Goal: Task Accomplishment & Management: Manage account settings

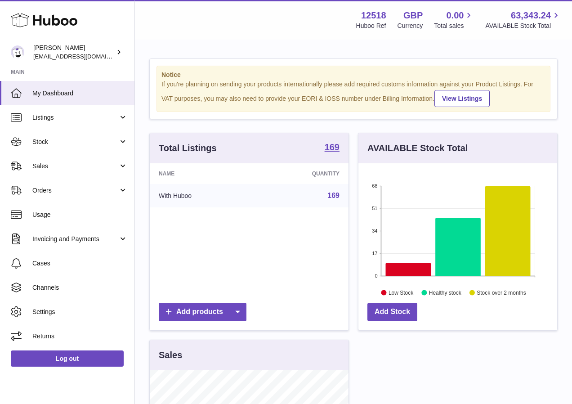
scroll to position [140, 199]
click at [71, 242] on span "Invoicing and Payments" at bounding box center [75, 239] width 86 height 9
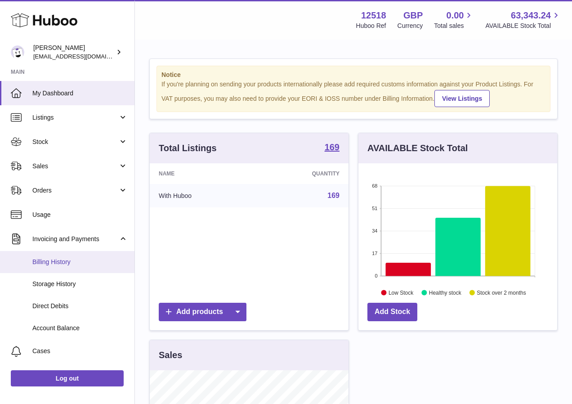
click at [56, 260] on span "Billing History" at bounding box center [79, 262] width 95 height 9
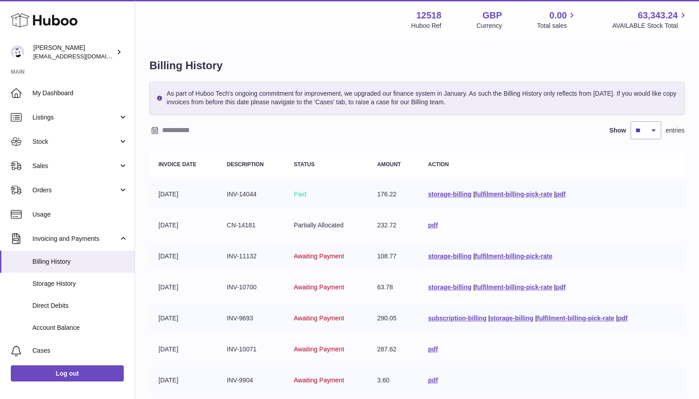
drag, startPoint x: 261, startPoint y: 90, endPoint x: 302, endPoint y: 101, distance: 42.3
click at [303, 101] on div "As part of Huboo Tech's ongoing commitment for improvement, we upgraded our fin…" at bounding box center [416, 98] width 535 height 32
click at [304, 100] on div "As part of Huboo Tech's ongoing commitment for improvement, we upgraded our fin…" at bounding box center [416, 98] width 535 height 32
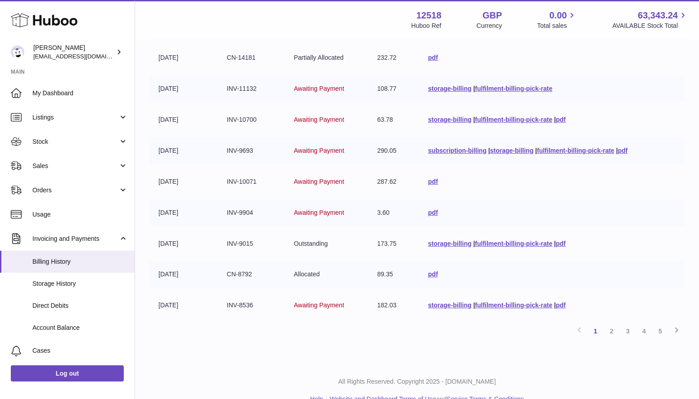
scroll to position [167, 0]
click at [578, 333] on link "2" at bounding box center [611, 332] width 16 height 16
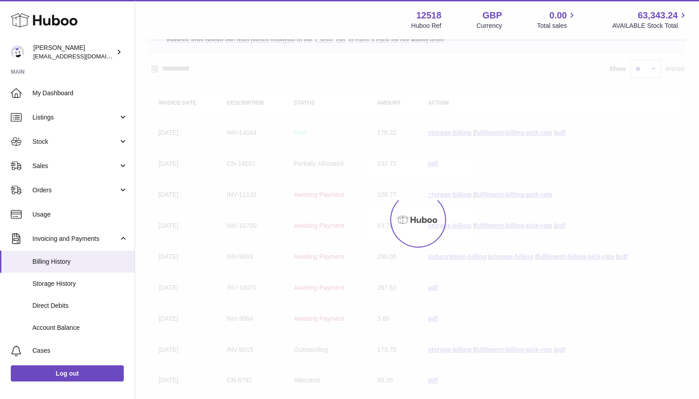
scroll to position [40, 0]
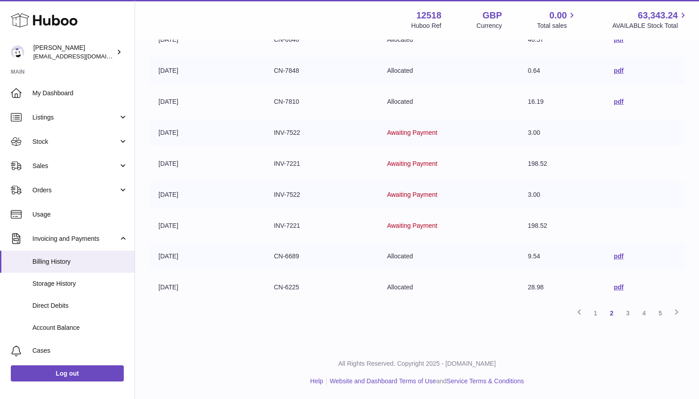
click at [578, 315] on link "1" at bounding box center [595, 313] width 16 height 16
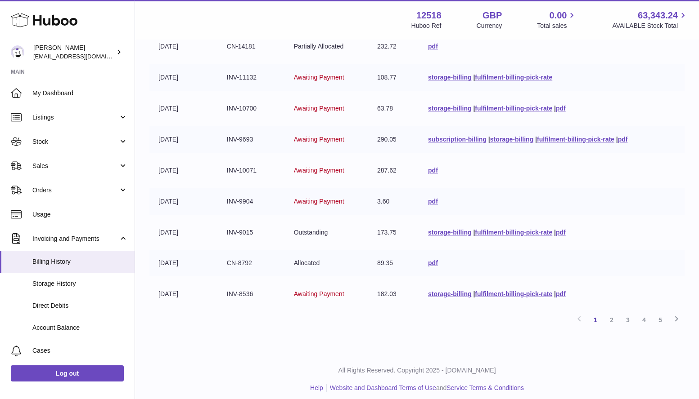
scroll to position [178, 0]
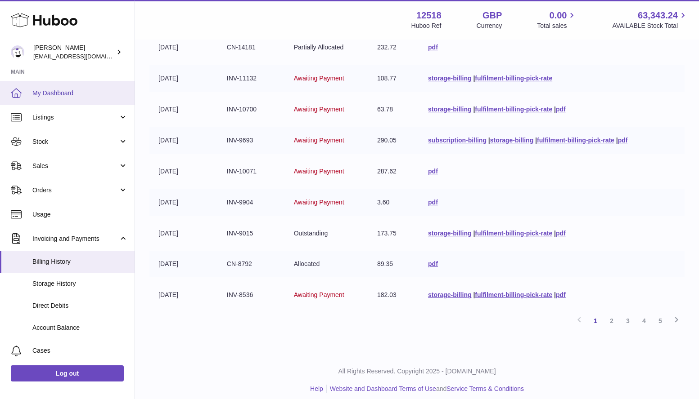
click at [64, 93] on span "My Dashboard" at bounding box center [79, 93] width 95 height 9
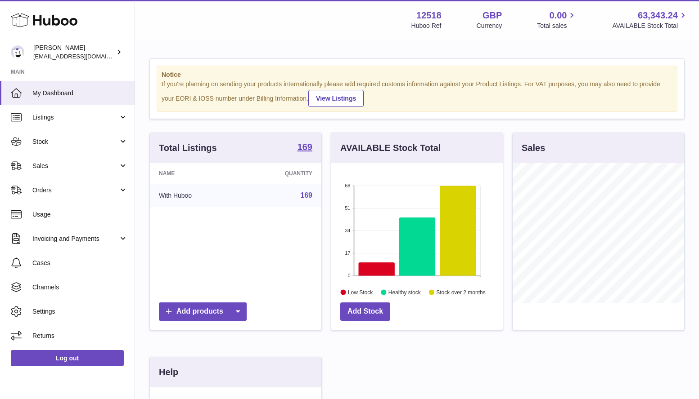
scroll to position [140, 171]
click at [49, 260] on span "Cases" at bounding box center [79, 263] width 95 height 9
click at [38, 171] on link "Sales" at bounding box center [67, 166] width 134 height 24
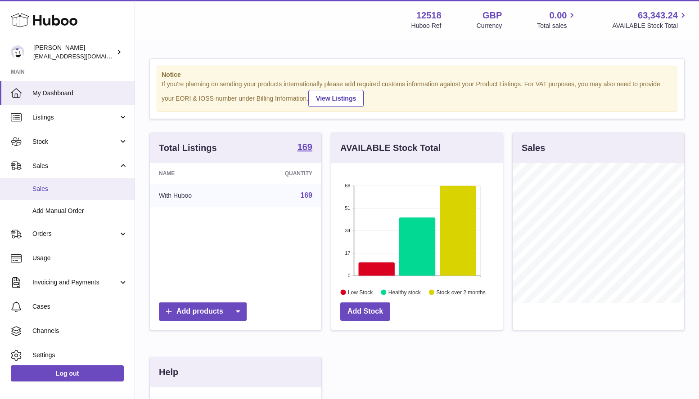
click at [42, 191] on span "Sales" at bounding box center [79, 189] width 95 height 9
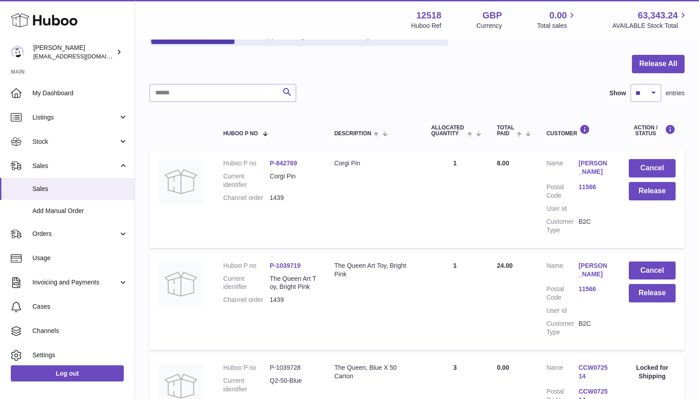
scroll to position [9, 0]
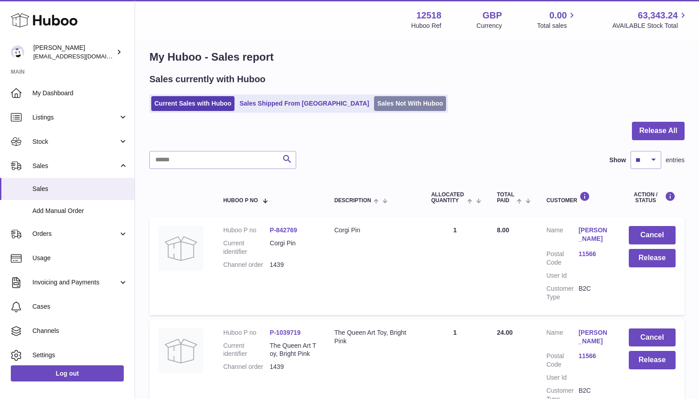
click at [374, 100] on link "Sales Not With Huboo" at bounding box center [410, 103] width 72 height 15
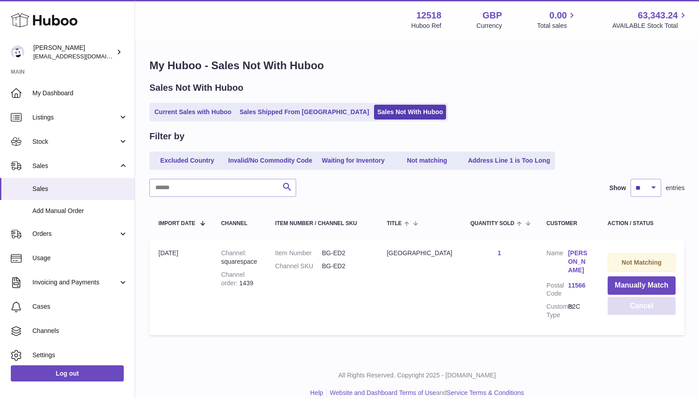
click at [654, 308] on button "Cancel" at bounding box center [641, 306] width 68 height 18
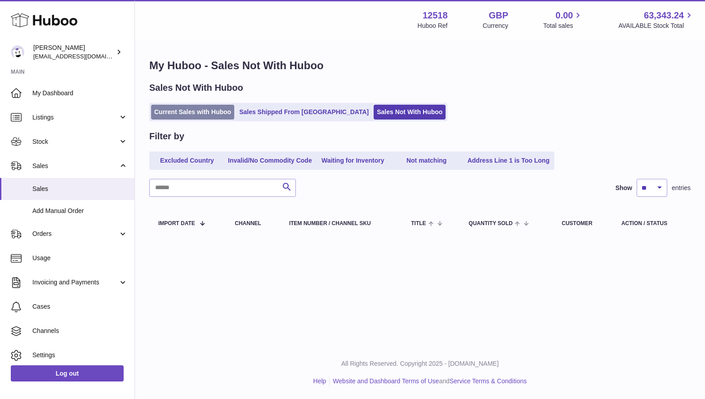
click at [208, 110] on link "Current Sales with Huboo" at bounding box center [192, 112] width 83 height 15
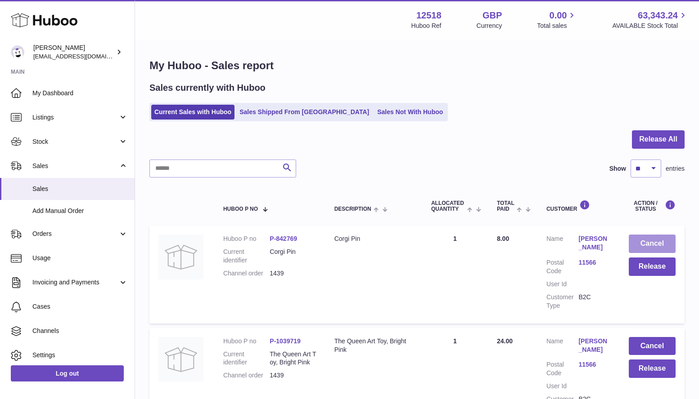
click at [647, 243] on button "Cancel" at bounding box center [651, 244] width 47 height 18
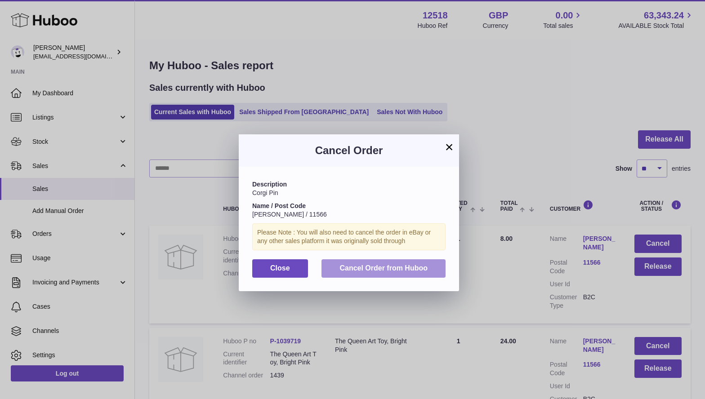
click at [430, 271] on button "Cancel Order from Huboo" at bounding box center [384, 269] width 124 height 18
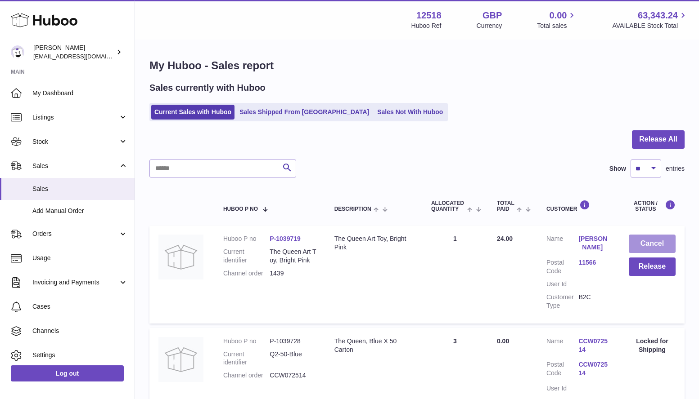
click at [657, 244] on button "Cancel" at bounding box center [651, 244] width 47 height 18
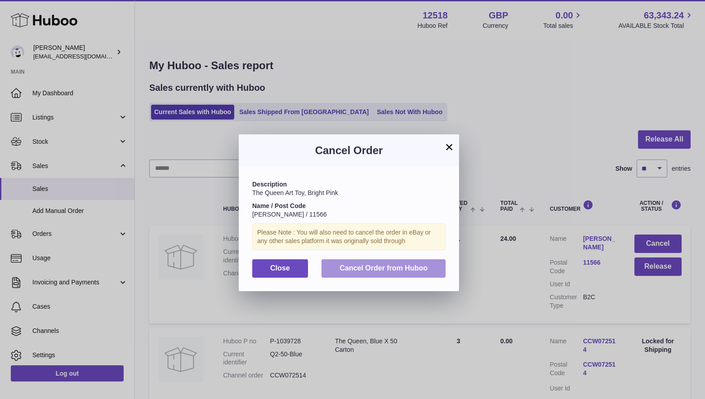
click at [402, 270] on span "Cancel Order from Huboo" at bounding box center [384, 268] width 88 height 8
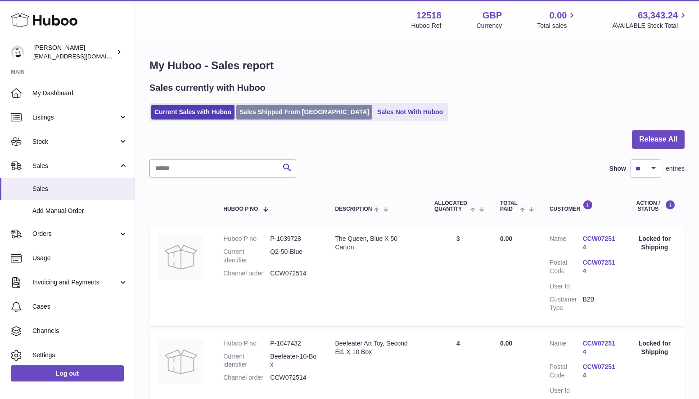
click at [271, 113] on link "Sales Shipped From [GEOGRAPHIC_DATA]" at bounding box center [304, 112] width 136 height 15
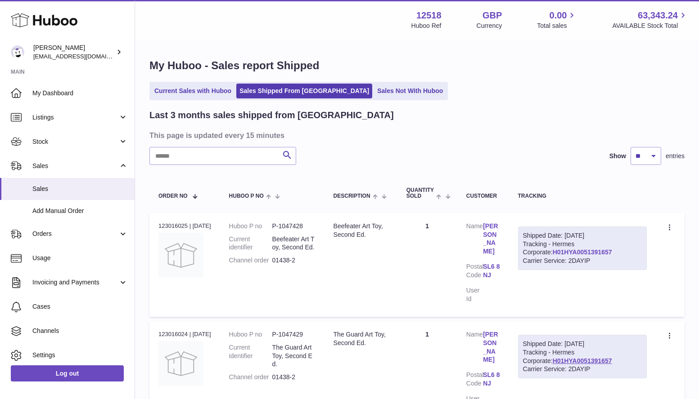
click at [556, 251] on link "H01HYA0051391657" at bounding box center [581, 252] width 59 height 7
click at [88, 207] on span "Add Manual Order" at bounding box center [79, 211] width 95 height 9
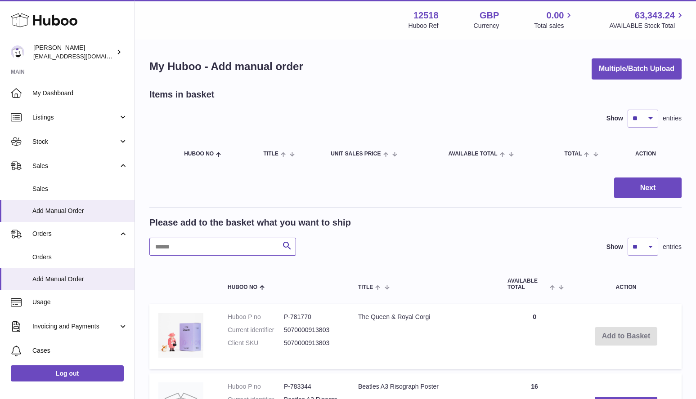
click at [234, 249] on input "text" at bounding box center [222, 247] width 147 height 18
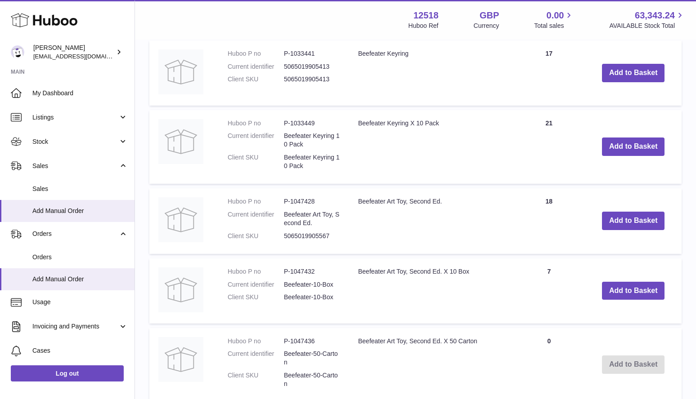
scroll to position [333, 0]
click at [648, 224] on button "Add to Basket" at bounding box center [633, 221] width 63 height 18
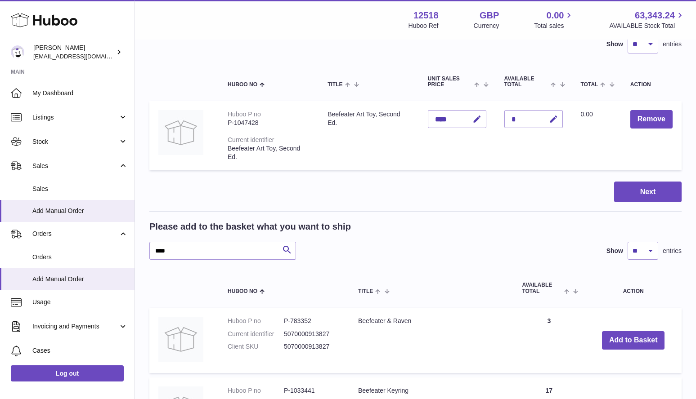
scroll to position [76, 0]
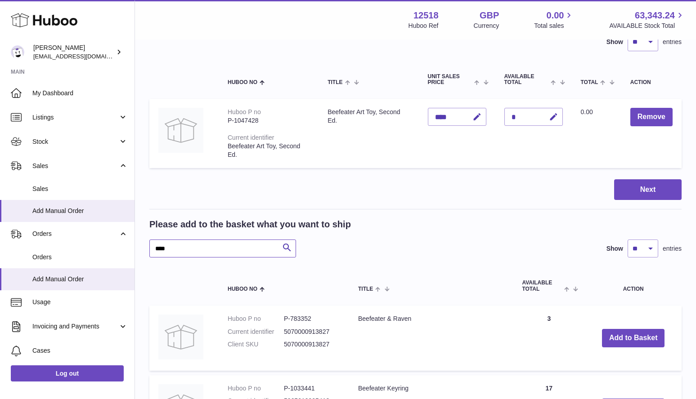
drag, startPoint x: 179, startPoint y: 243, endPoint x: 133, endPoint y: 242, distance: 45.4
click at [137, 243] on div "My Huboo - Add manual order Multiple/Batch Upload Items in basket Show ** ** **…" at bounding box center [415, 372] width 561 height 817
drag, startPoint x: 182, startPoint y: 249, endPoint x: 134, endPoint y: 250, distance: 48.1
click at [136, 249] on div "My Huboo - Add manual order Multiple/Batch Upload Items in basket Show ** ** **…" at bounding box center [415, 372] width 561 height 817
drag, startPoint x: 696, startPoint y: 143, endPoint x: 701, endPoint y: 147, distance: 6.4
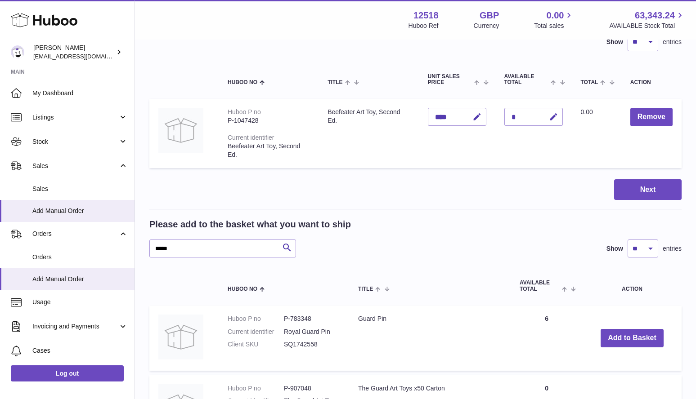
click at [696, 161] on html ".st0{fill:#141414;}" at bounding box center [348, 123] width 696 height 399
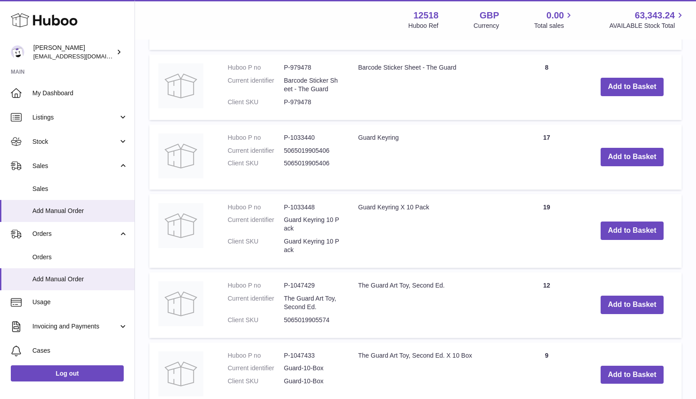
scroll to position [726, 0]
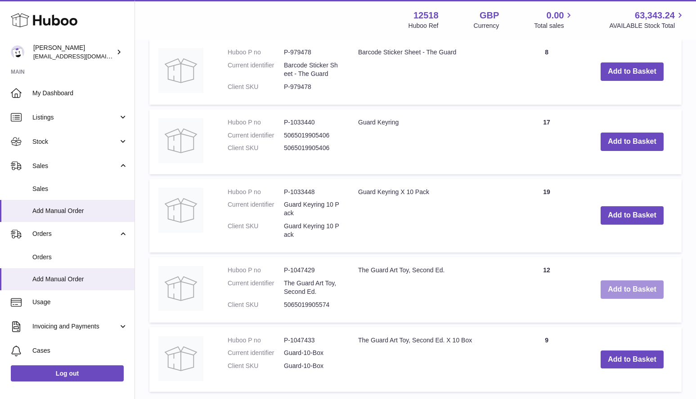
click at [656, 291] on button "Add to Basket" at bounding box center [631, 290] width 63 height 18
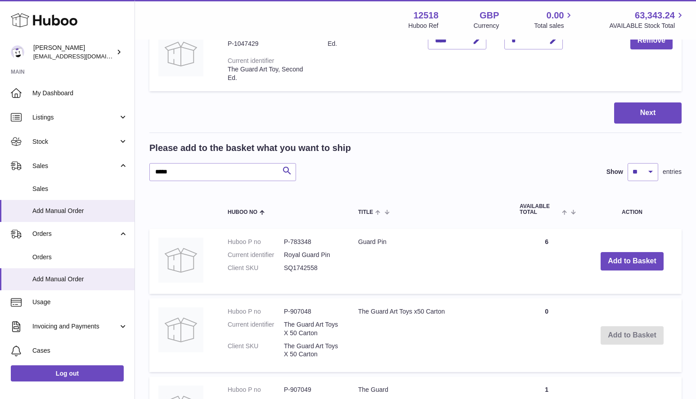
scroll to position [212, 0]
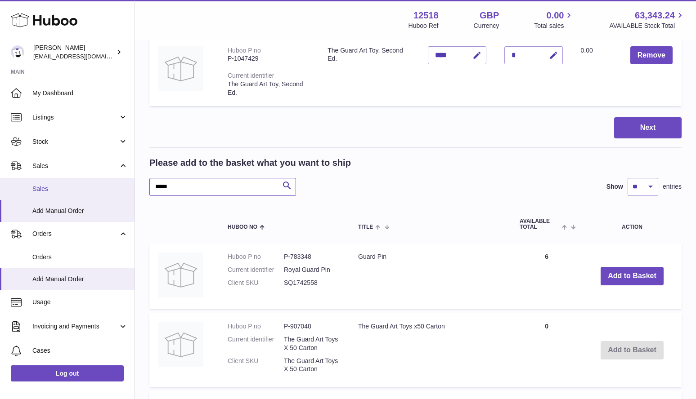
drag, startPoint x: 186, startPoint y: 189, endPoint x: 127, endPoint y: 185, distance: 58.6
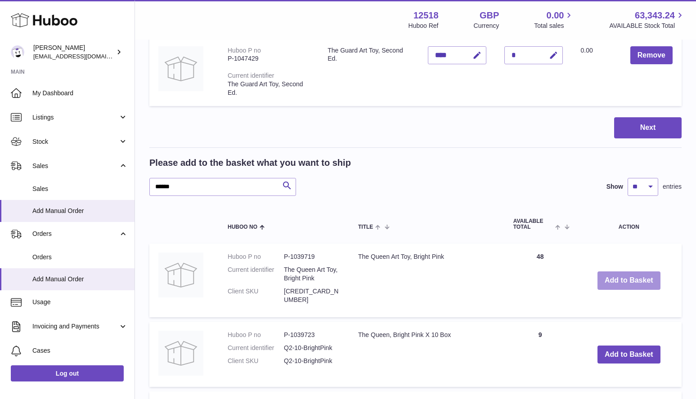
click at [649, 279] on button "Add to Basket" at bounding box center [628, 281] width 63 height 18
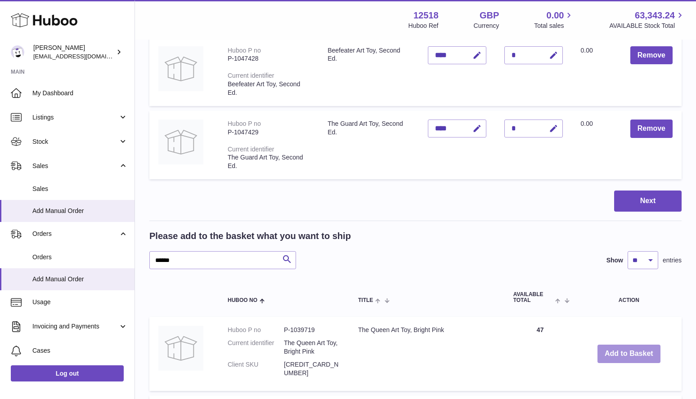
scroll to position [286, 0]
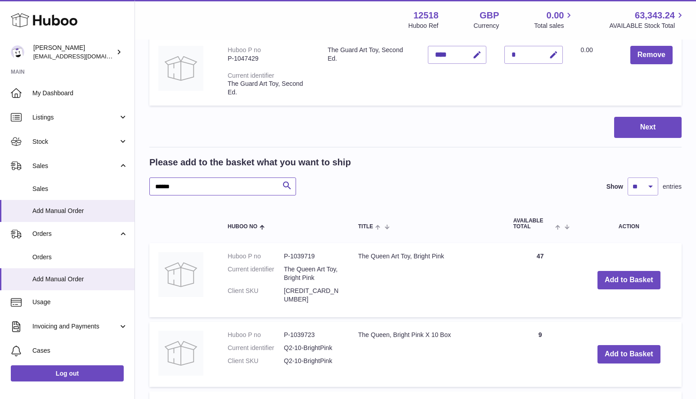
drag, startPoint x: 230, startPoint y: 187, endPoint x: 135, endPoint y: 186, distance: 94.5
click at [136, 186] on div "My Huboo - Add manual order Multiple/Batch Upload Items in basket Show ** ** **…" at bounding box center [415, 127] width 561 height 745
type input "*****"
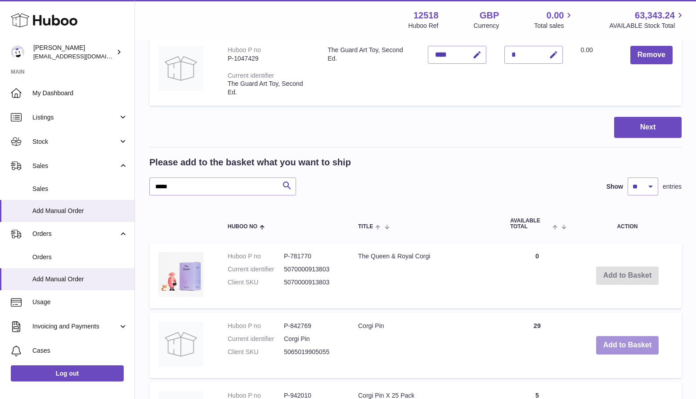
click at [648, 347] on button "Add to Basket" at bounding box center [627, 345] width 63 height 18
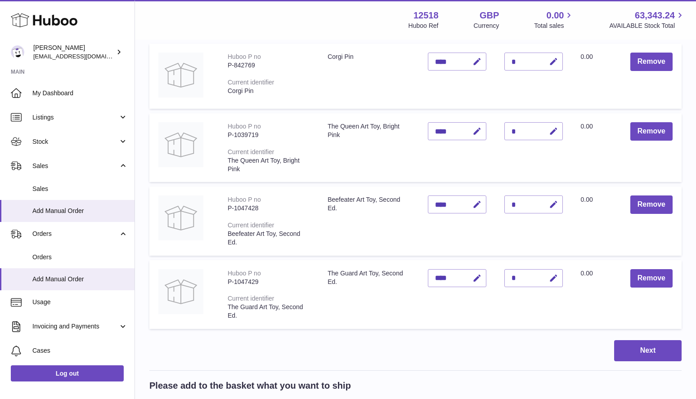
scroll to position [134, 0]
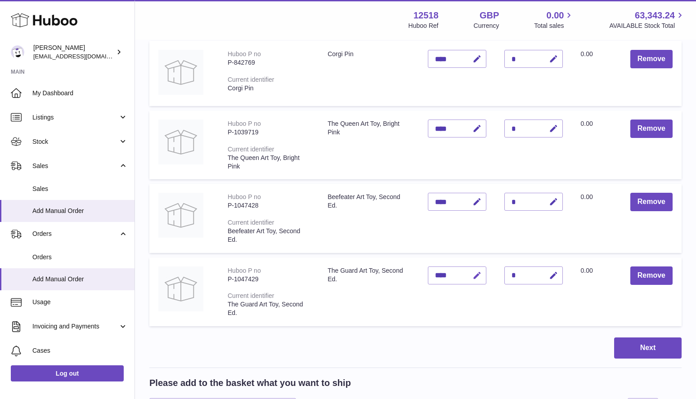
click at [476, 274] on icon "button" at bounding box center [476, 275] width 9 height 9
click at [430, 274] on input "****" at bounding box center [457, 276] width 58 height 18
type input "*****"
click at [479, 276] on icon "submit" at bounding box center [477, 276] width 8 height 8
click at [479, 203] on icon "button" at bounding box center [476, 201] width 9 height 9
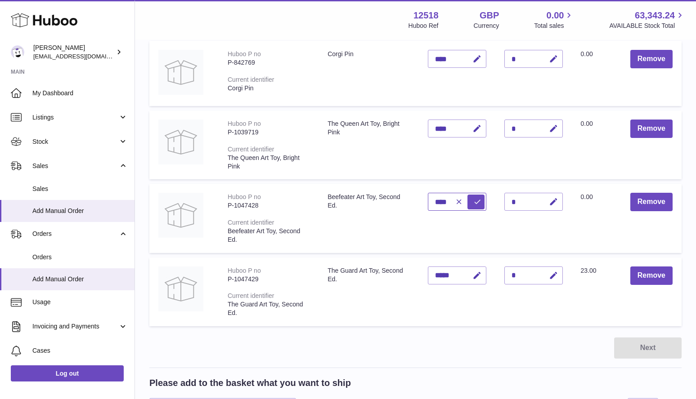
click at [424, 201] on td "Unit Sales Price ****" at bounding box center [457, 218] width 76 height 69
type input "*****"
click at [478, 202] on icon "submit" at bounding box center [477, 202] width 8 height 8
click at [476, 128] on icon "button" at bounding box center [476, 128] width 9 height 9
drag, startPoint x: 434, startPoint y: 127, endPoint x: 428, endPoint y: 124, distance: 6.6
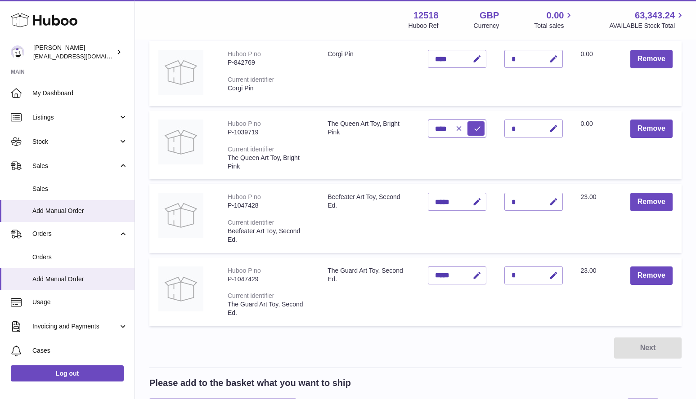
click at [428, 125] on input "****" at bounding box center [457, 129] width 58 height 18
type input "*****"
click at [482, 130] on button "submit" at bounding box center [475, 128] width 17 height 14
click at [477, 58] on icon "button" at bounding box center [476, 58] width 9 height 9
click at [422, 57] on td "Unit Sales Price ****" at bounding box center [457, 73] width 76 height 65
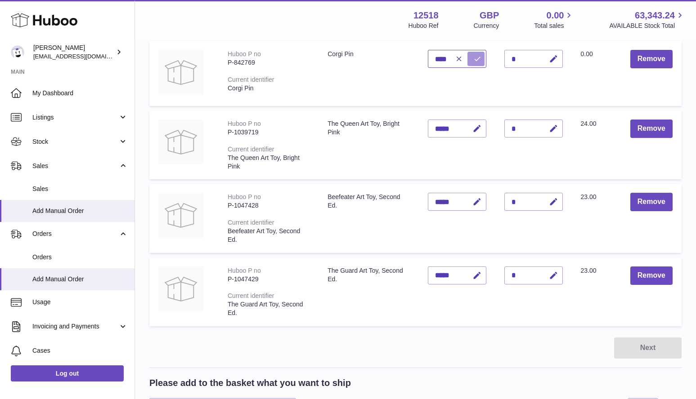
type input "****"
drag, startPoint x: 476, startPoint y: 59, endPoint x: 475, endPoint y: 65, distance: 5.9
click at [476, 59] on icon "submit" at bounding box center [477, 59] width 8 height 8
drag, startPoint x: 538, startPoint y: 334, endPoint x: 557, endPoint y: 318, distance: 24.9
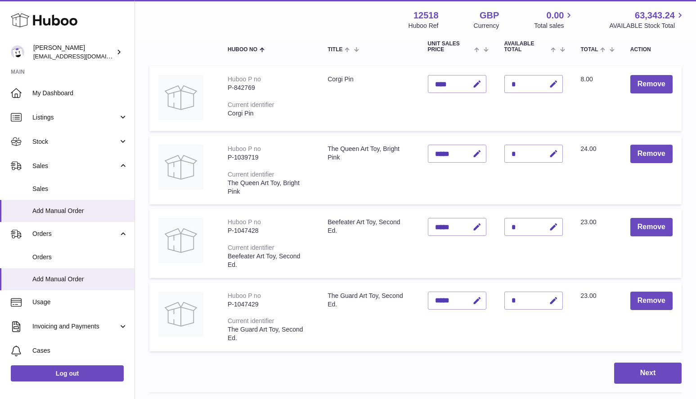
scroll to position [111, 0]
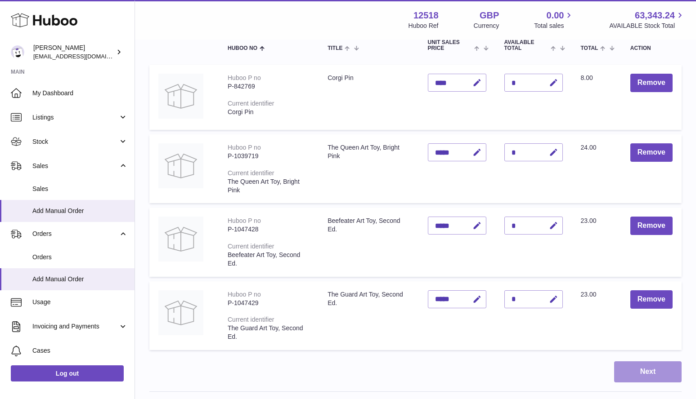
click at [634, 368] on button "Next" at bounding box center [647, 372] width 67 height 21
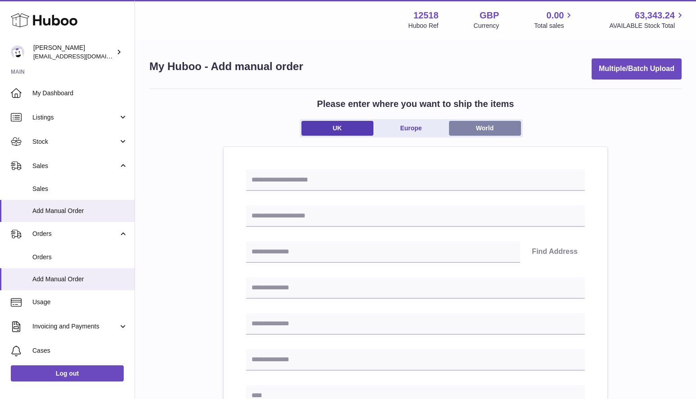
click at [489, 128] on link "World" at bounding box center [485, 128] width 72 height 15
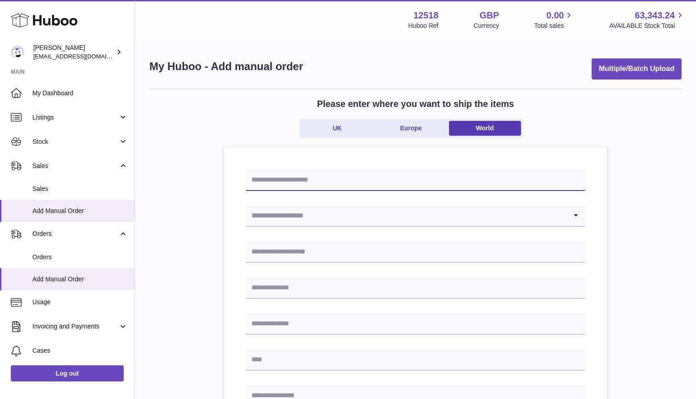
click at [378, 178] on input "text" at bounding box center [415, 181] width 339 height 22
paste input "*****"
type input "*******"
click at [402, 220] on input "Search for option" at bounding box center [406, 216] width 321 height 21
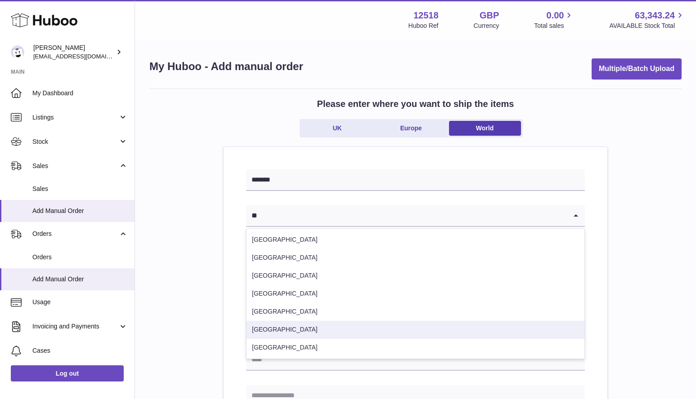
click at [306, 328] on li "United States" at bounding box center [415, 330] width 338 height 18
type input "**"
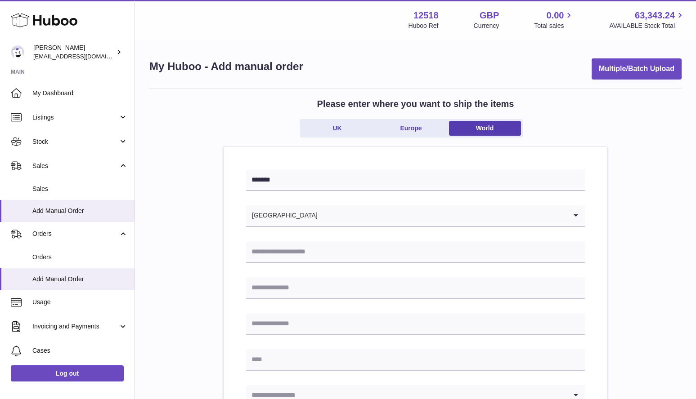
drag, startPoint x: 663, startPoint y: 214, endPoint x: 672, endPoint y: 205, distance: 12.7
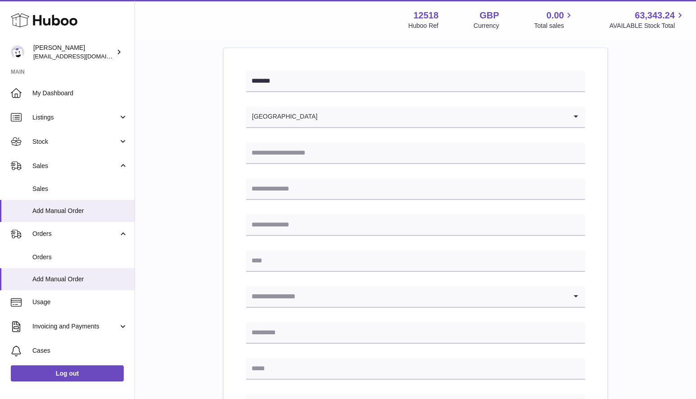
scroll to position [106, 0]
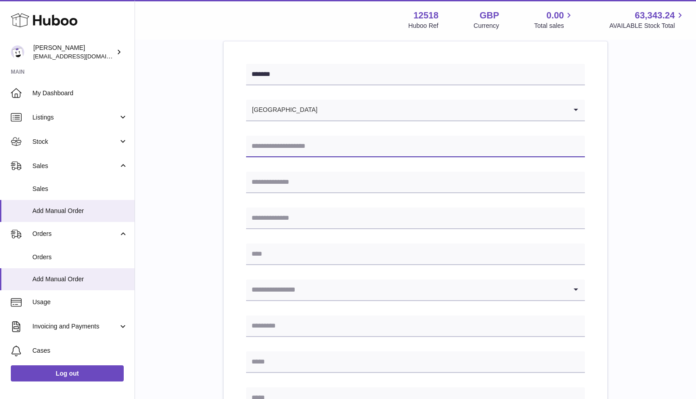
click at [290, 147] on input "text" at bounding box center [415, 147] width 339 height 22
paste input "**********"
type input "**********"
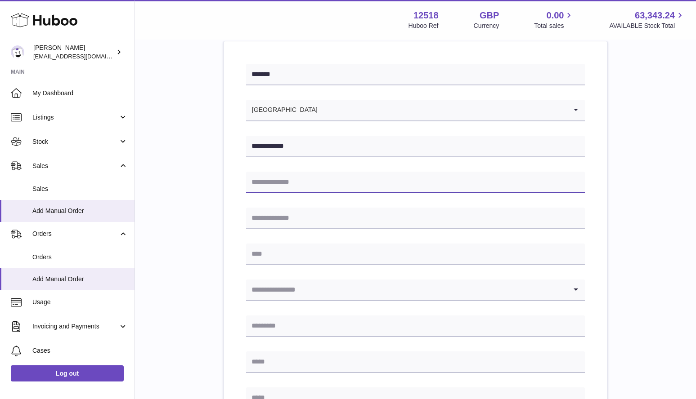
click at [302, 180] on input "text" at bounding box center [415, 183] width 339 height 22
paste input "**********"
type input "**********"
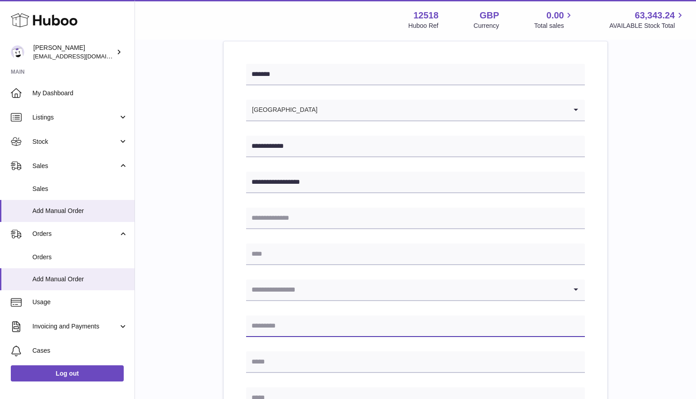
click at [314, 323] on input "text" at bounding box center [415, 327] width 339 height 22
paste input "*****"
type input "*****"
click at [320, 288] on input "Search for option" at bounding box center [406, 290] width 321 height 21
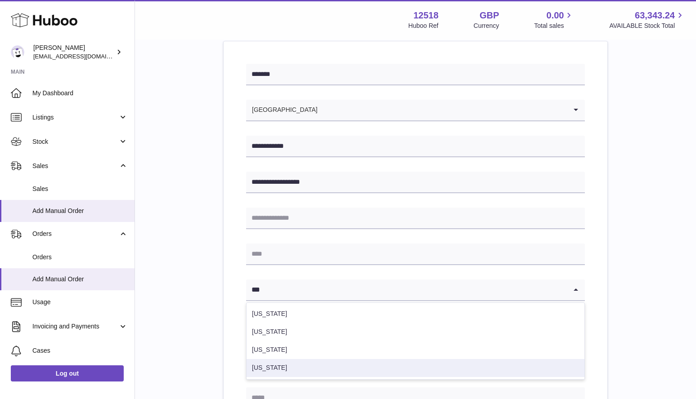
click at [296, 371] on li "New York" at bounding box center [415, 368] width 338 height 18
type input "***"
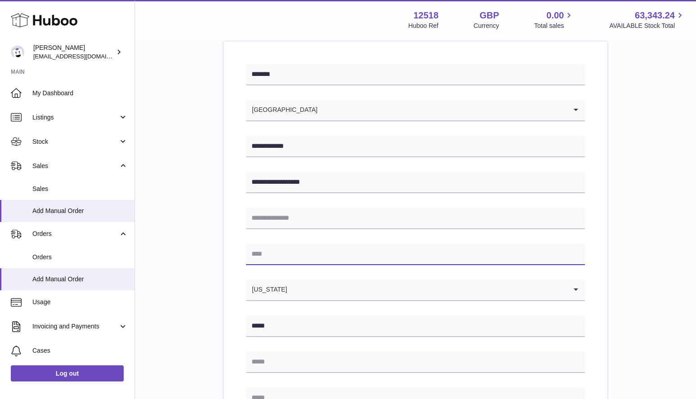
click at [308, 252] on input "text" at bounding box center [415, 255] width 339 height 22
paste input "**********"
type input "**********"
click at [305, 393] on input "text" at bounding box center [415, 399] width 339 height 22
paste input "**********"
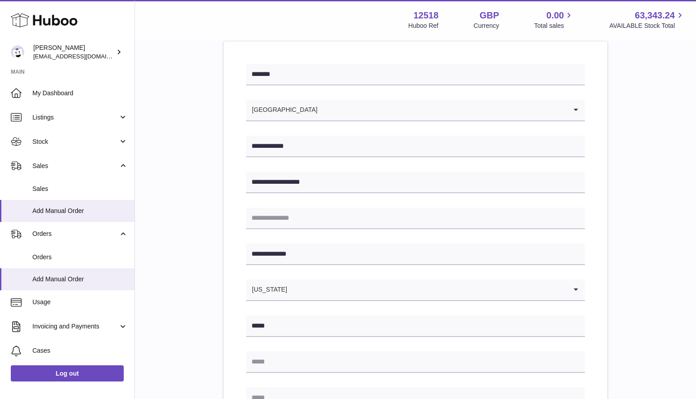
scroll to position [108, 0]
type input "**********"
click at [664, 244] on div "**********" at bounding box center [415, 305] width 532 height 649
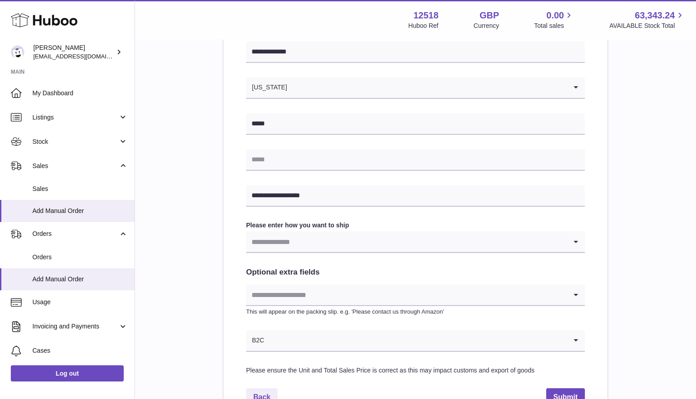
scroll to position [307, 0]
click at [286, 164] on input "text" at bounding box center [415, 161] width 339 height 22
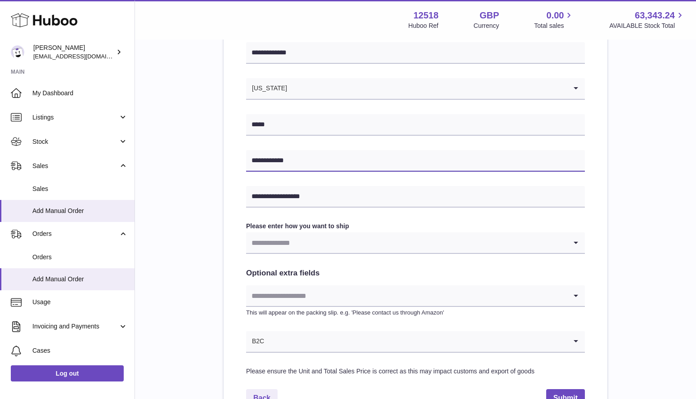
type input "**********"
click at [649, 238] on div "**********" at bounding box center [415, 105] width 532 height 649
click at [576, 243] on icon "Search for option" at bounding box center [576, 243] width 18 height 21
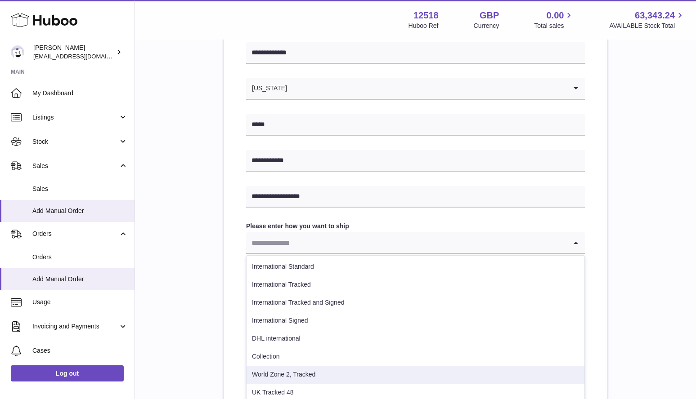
click at [494, 378] on li "World Zone 2, Tracked" at bounding box center [415, 375] width 338 height 18
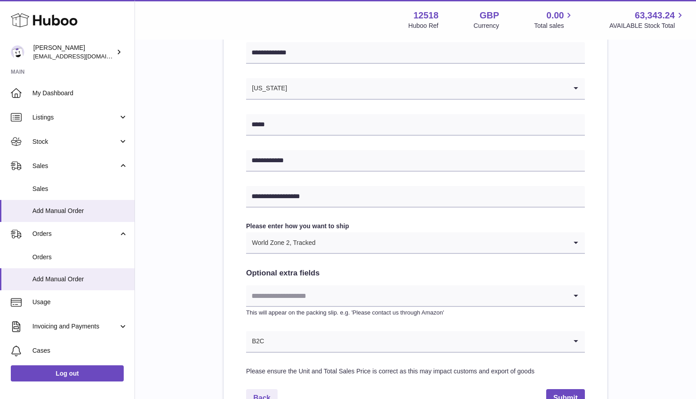
click at [664, 306] on div "**********" at bounding box center [415, 105] width 532 height 649
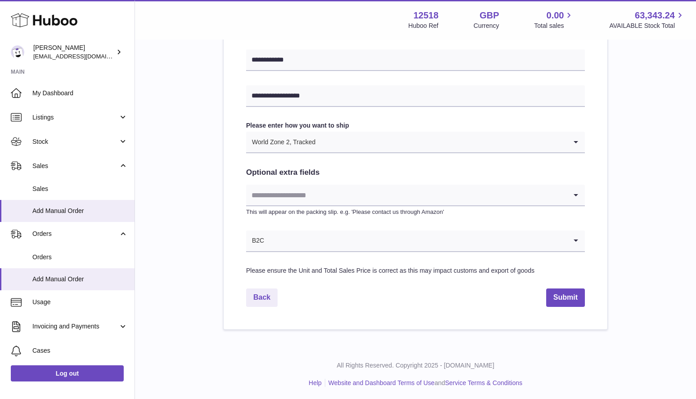
scroll to position [409, 0]
click at [568, 295] on button "Submit" at bounding box center [565, 296] width 39 height 18
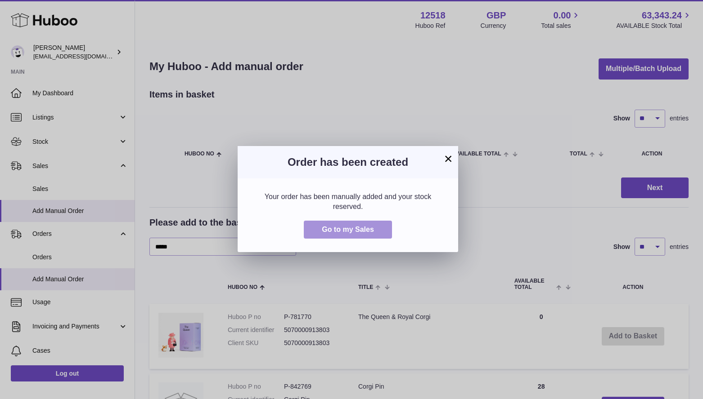
click at [378, 233] on button "Go to my Sales" at bounding box center [348, 230] width 88 height 18
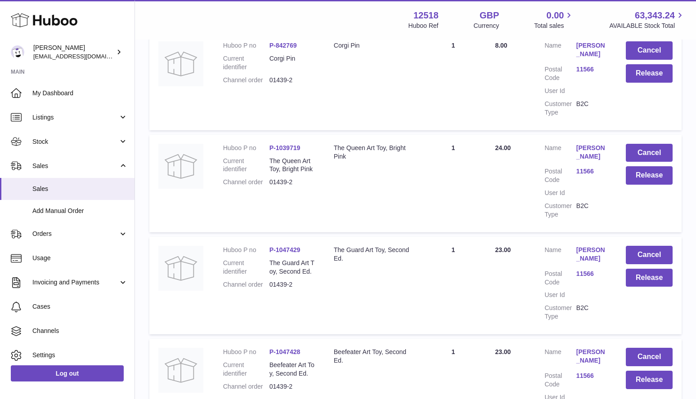
scroll to position [190, 0]
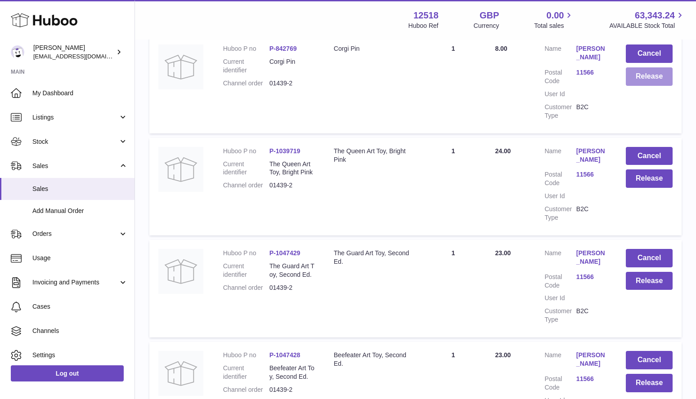
click at [650, 75] on button "Release" at bounding box center [649, 76] width 47 height 18
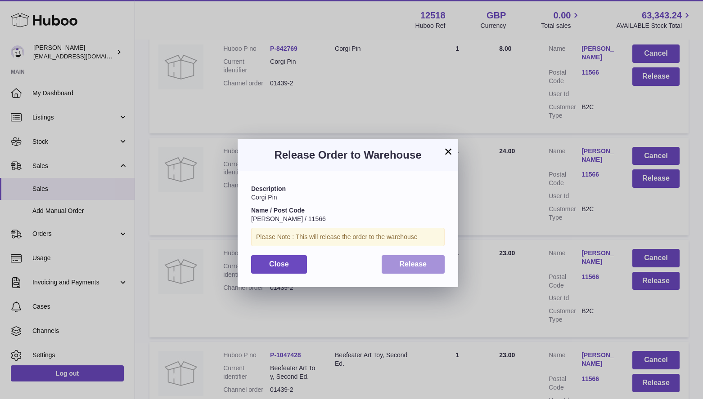
drag, startPoint x: 426, startPoint y: 263, endPoint x: 439, endPoint y: 255, distance: 14.7
click at [426, 262] on button "Release" at bounding box center [412, 264] width 63 height 18
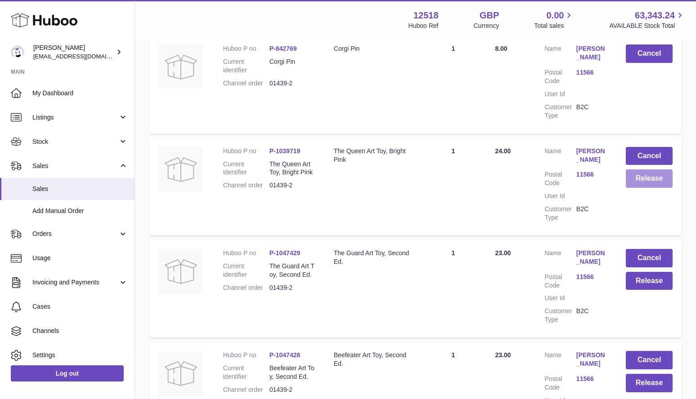
click at [658, 181] on button "Release" at bounding box center [649, 179] width 47 height 18
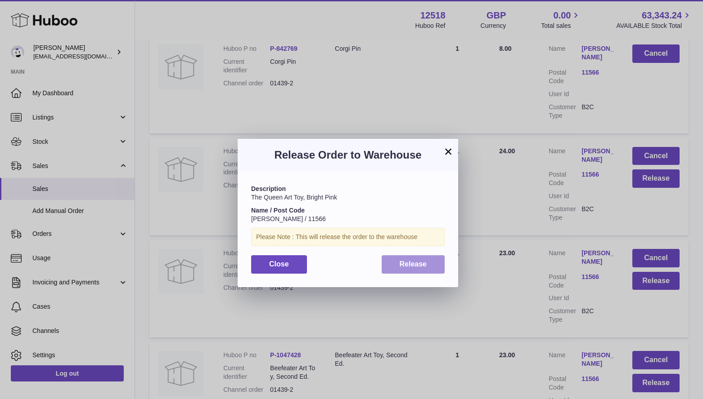
drag, startPoint x: 430, startPoint y: 269, endPoint x: 488, endPoint y: 266, distance: 57.6
click at [430, 269] on button "Release" at bounding box center [412, 264] width 63 height 18
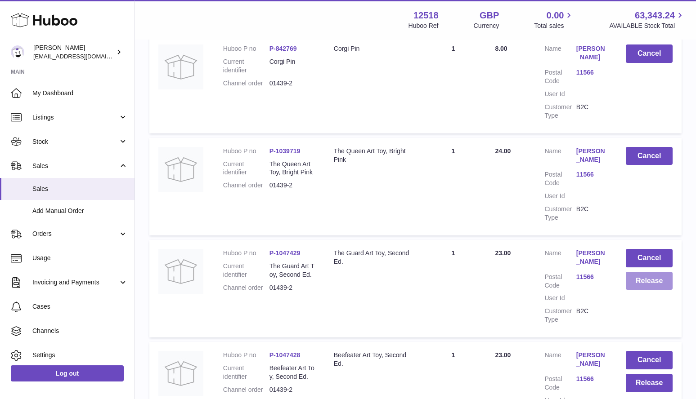
click at [662, 282] on button "Release" at bounding box center [649, 281] width 47 height 18
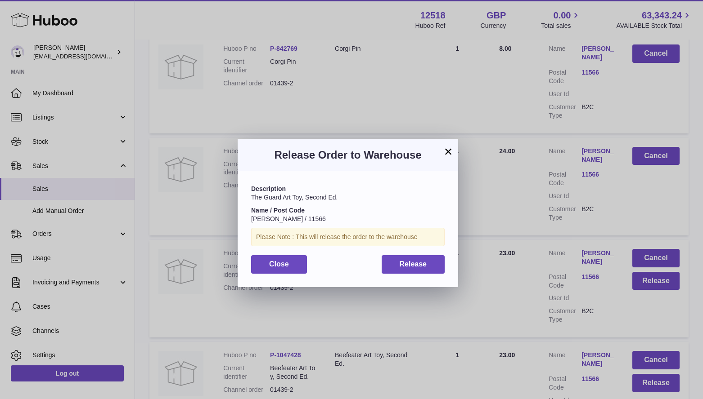
click at [413, 275] on div "Description The Guard Art Toy, Second Ed. Name / Post Code Megan Parker / 11566…" at bounding box center [347, 229] width 220 height 116
click at [425, 267] on span "Release" at bounding box center [412, 264] width 27 height 8
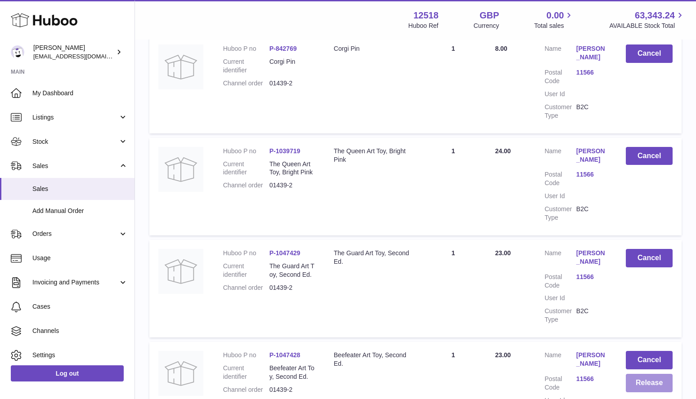
click at [652, 382] on button "Release" at bounding box center [649, 383] width 47 height 18
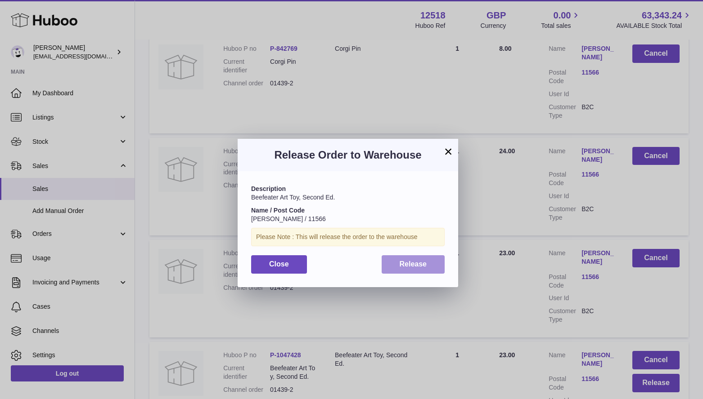
click at [423, 264] on span "Release" at bounding box center [412, 264] width 27 height 8
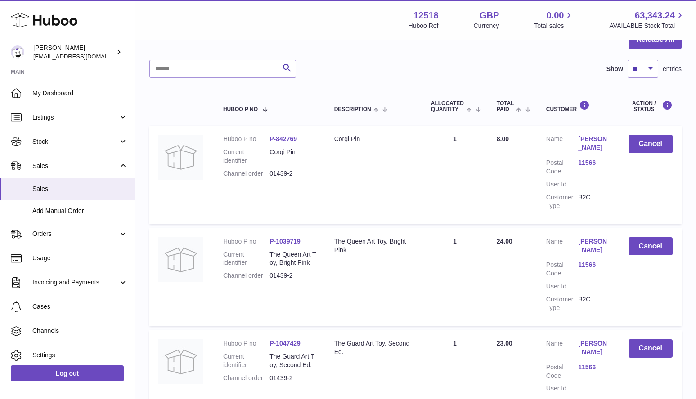
scroll to position [0, 0]
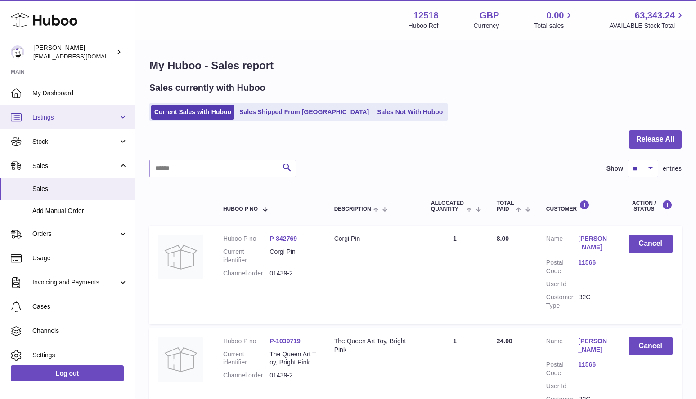
click at [56, 119] on span "Listings" at bounding box center [75, 117] width 86 height 9
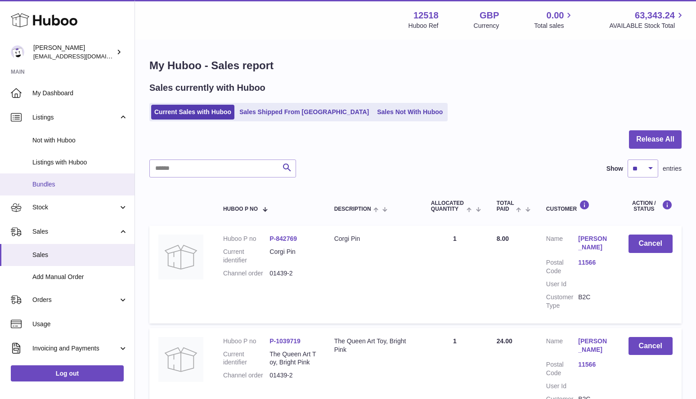
click at [45, 185] on span "Bundles" at bounding box center [79, 184] width 95 height 9
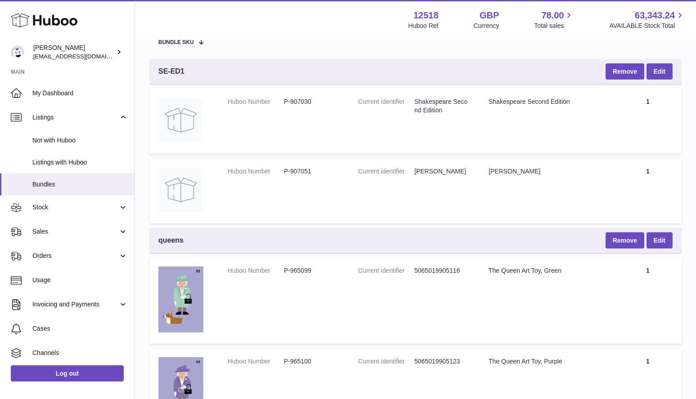
scroll to position [101, 0]
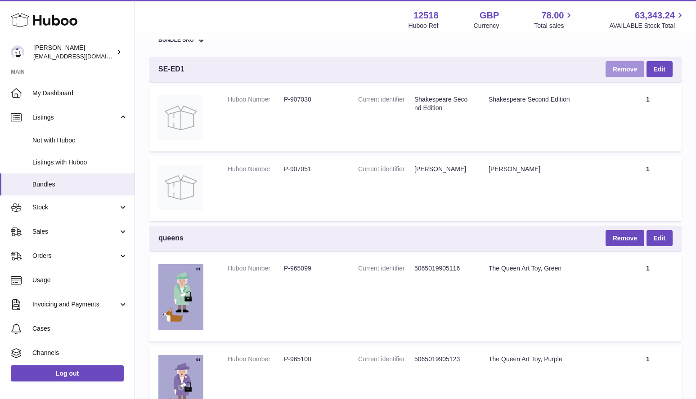
click at [627, 71] on button "Remove" at bounding box center [624, 69] width 39 height 16
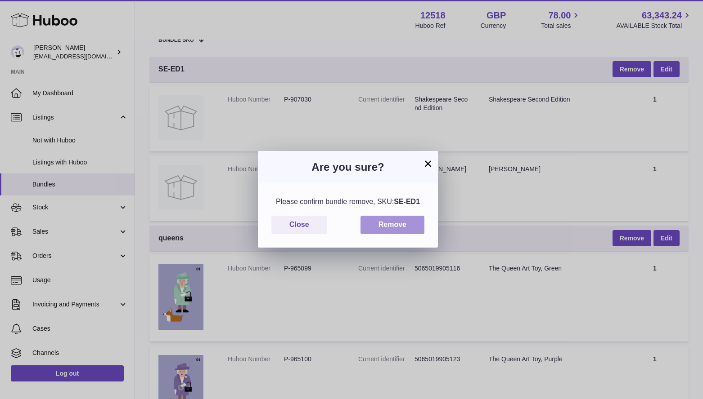
click at [414, 228] on button "Remove" at bounding box center [392, 225] width 64 height 18
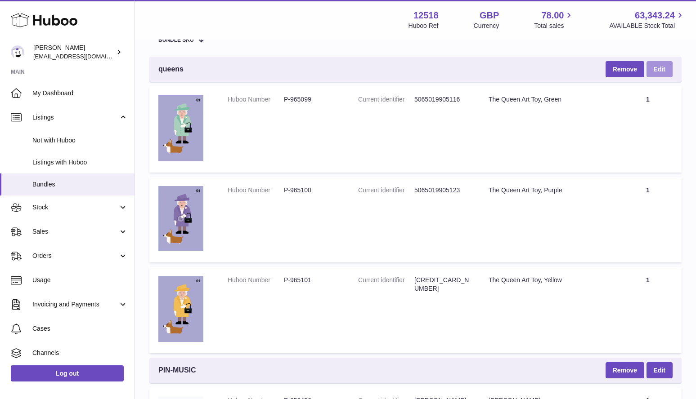
click at [666, 70] on link "Edit" at bounding box center [659, 69] width 26 height 16
click at [626, 67] on button "Remove" at bounding box center [624, 69] width 39 height 16
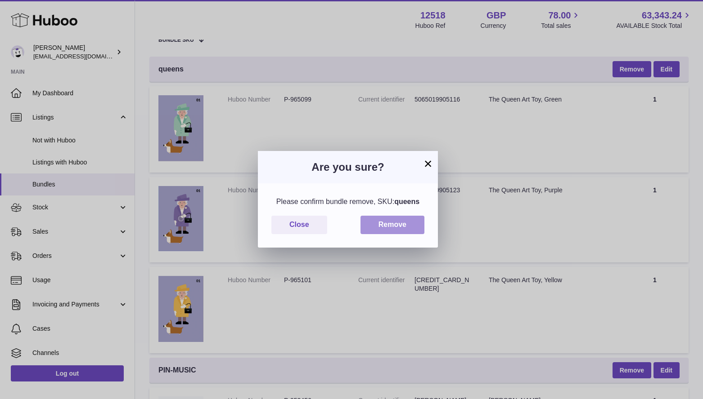
click at [416, 219] on button "Remove" at bounding box center [392, 225] width 64 height 18
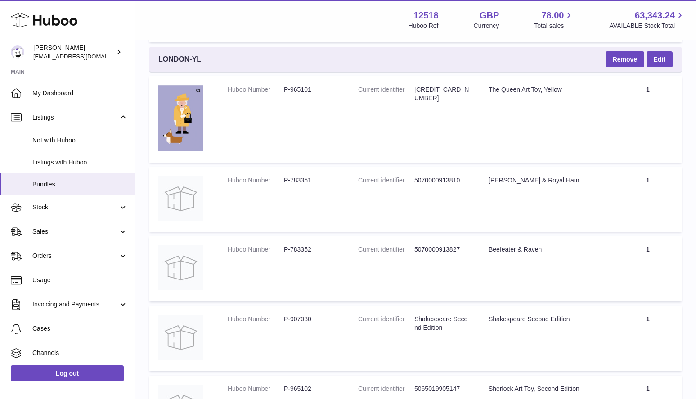
scroll to position [1055, 0]
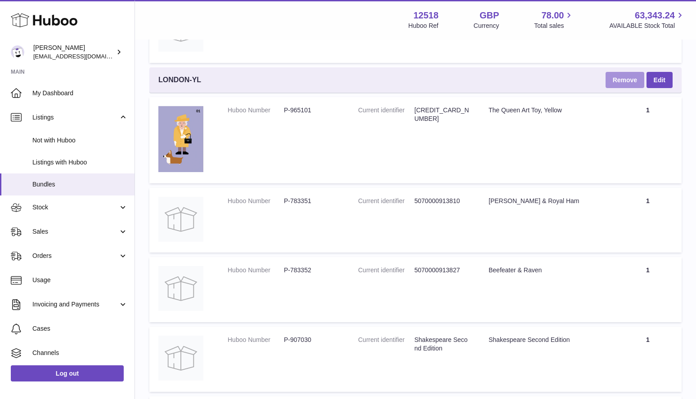
click at [628, 78] on button "Remove" at bounding box center [624, 80] width 39 height 16
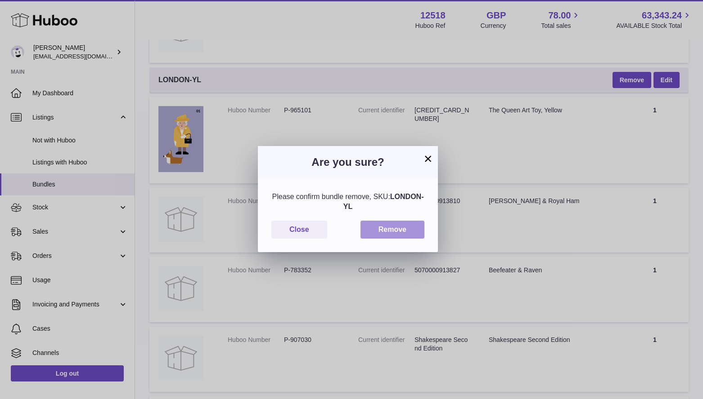
drag, startPoint x: 412, startPoint y: 228, endPoint x: 419, endPoint y: 223, distance: 8.5
click at [411, 228] on button "Remove" at bounding box center [392, 230] width 64 height 18
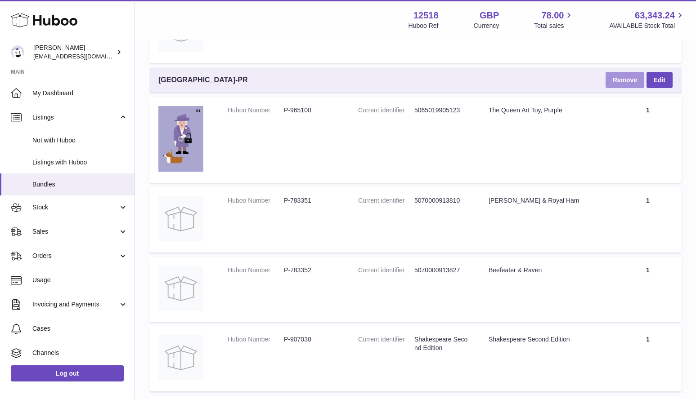
click at [620, 81] on button "Remove" at bounding box center [624, 80] width 39 height 16
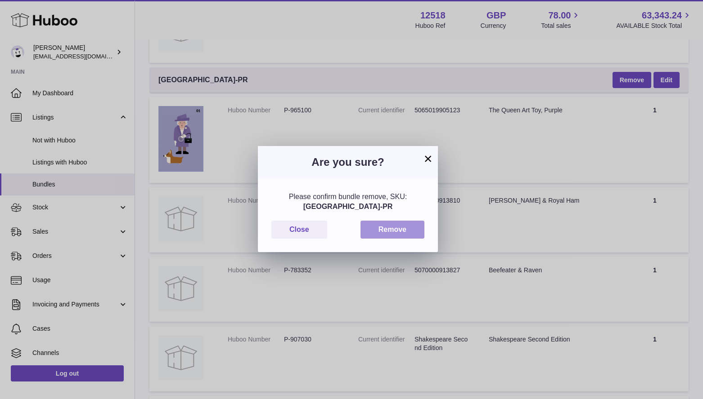
click at [399, 233] on button "Remove" at bounding box center [392, 230] width 64 height 18
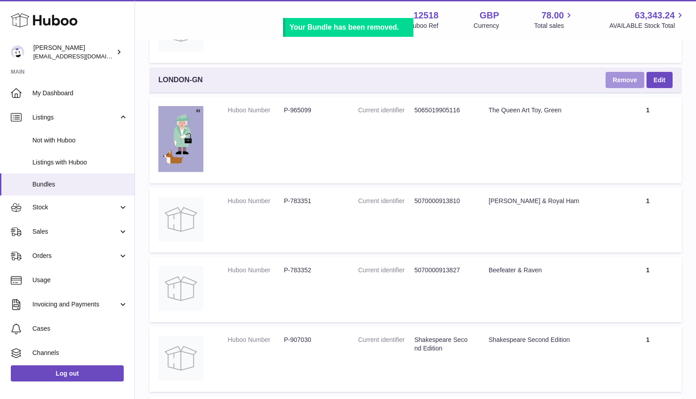
click at [618, 81] on button "Remove" at bounding box center [624, 80] width 39 height 16
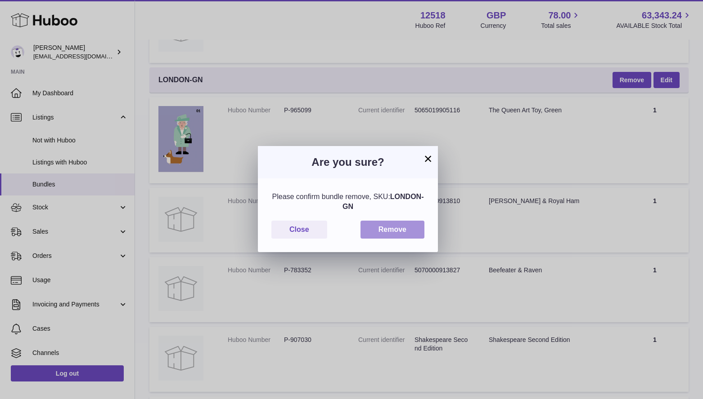
click at [411, 228] on button "Remove" at bounding box center [392, 230] width 64 height 18
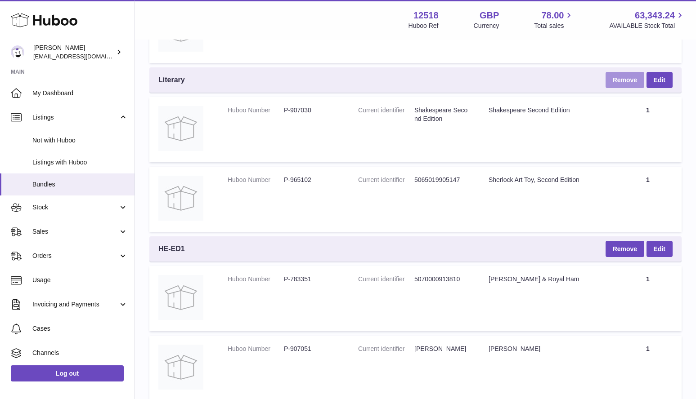
click at [625, 81] on button "Remove" at bounding box center [624, 80] width 39 height 16
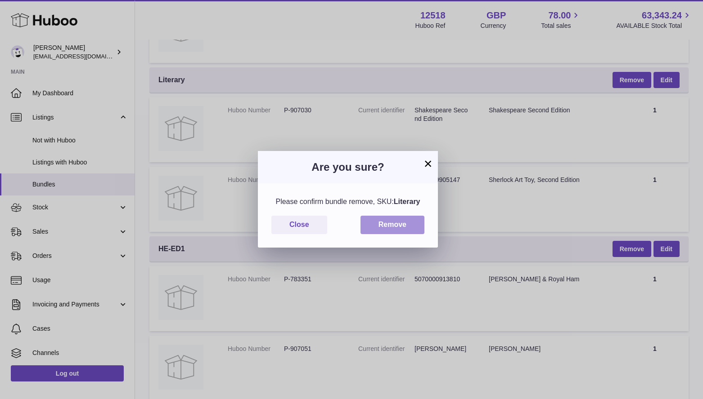
click at [408, 226] on button "Remove" at bounding box center [392, 225] width 64 height 18
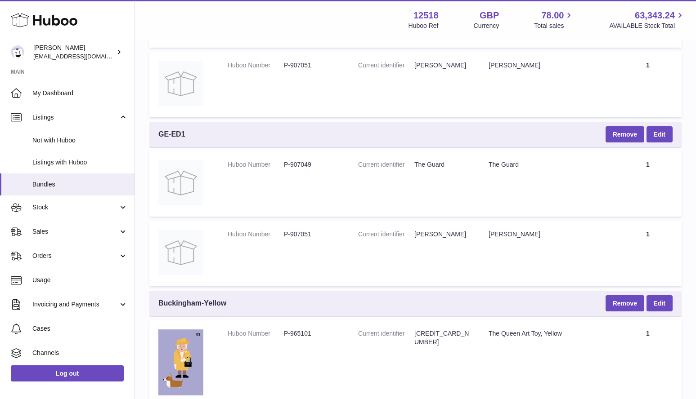
scroll to position [1172, 0]
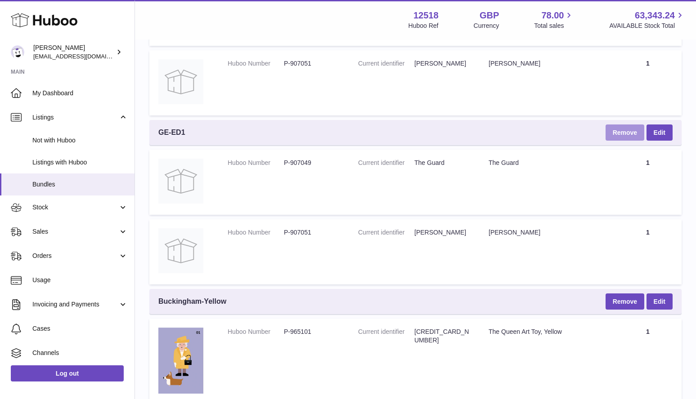
click at [630, 134] on button "Remove" at bounding box center [624, 133] width 39 height 16
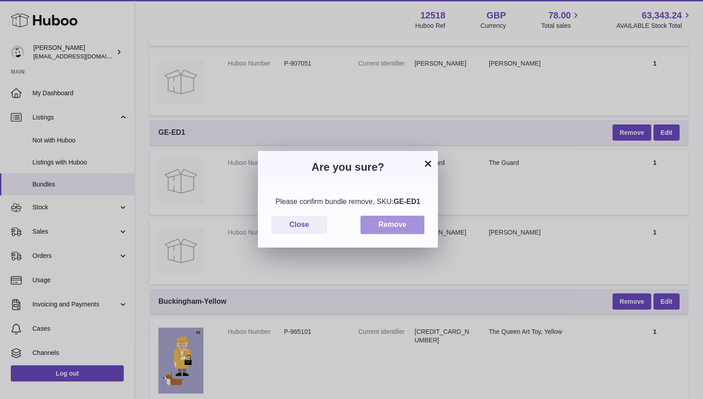
drag, startPoint x: 407, startPoint y: 227, endPoint x: 418, endPoint y: 225, distance: 10.9
click at [408, 226] on button "Remove" at bounding box center [392, 225] width 64 height 18
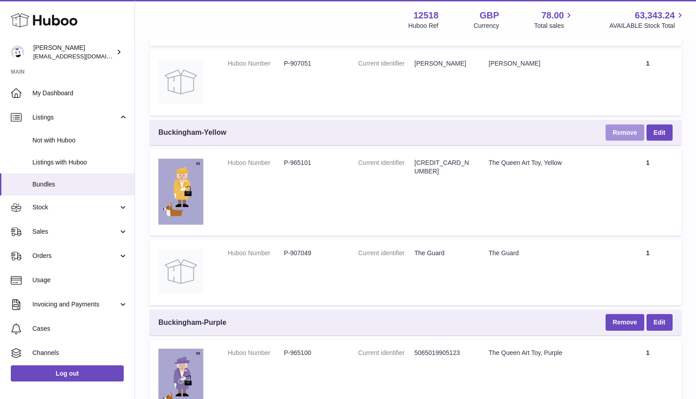
click at [624, 132] on button "Remove" at bounding box center [624, 133] width 39 height 16
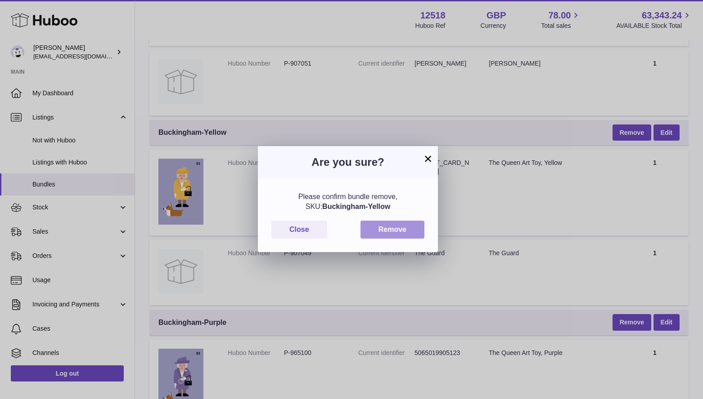
click at [412, 228] on button "Remove" at bounding box center [392, 230] width 64 height 18
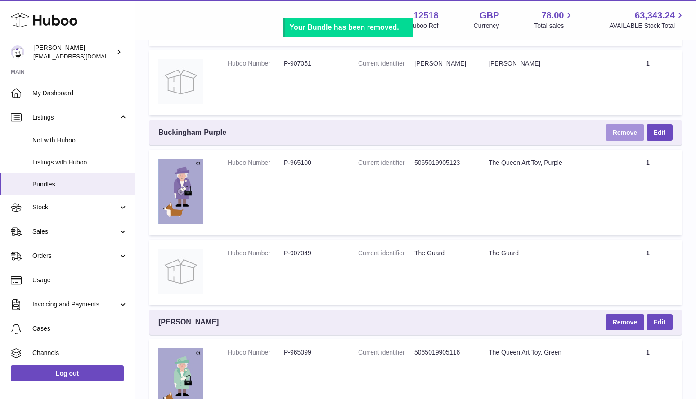
click at [622, 134] on button "Remove" at bounding box center [624, 133] width 39 height 16
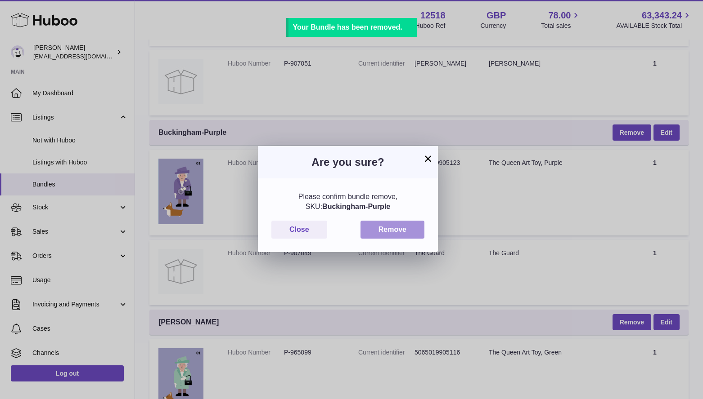
click at [409, 233] on button "Remove" at bounding box center [392, 230] width 64 height 18
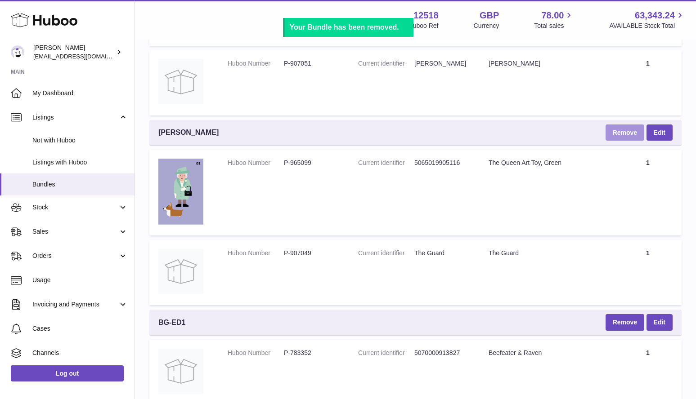
click at [625, 130] on button "Remove" at bounding box center [624, 133] width 39 height 16
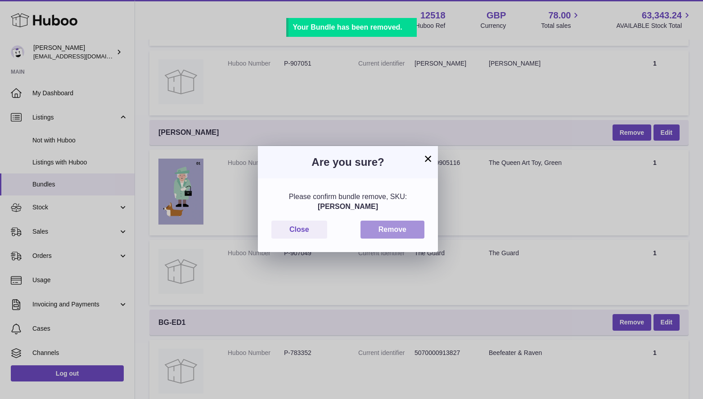
click at [403, 232] on button "Remove" at bounding box center [392, 230] width 64 height 18
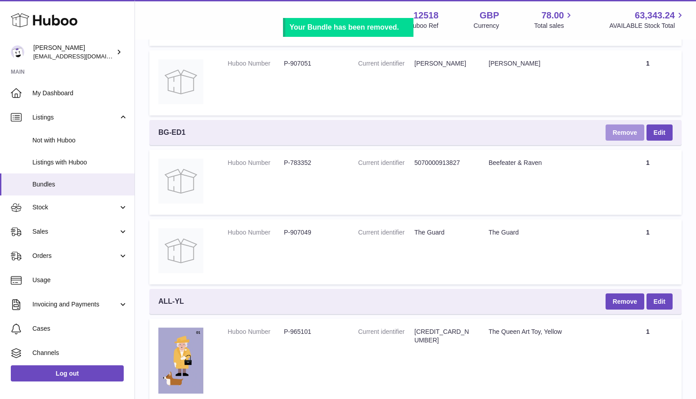
click at [624, 134] on button "Remove" at bounding box center [624, 133] width 39 height 16
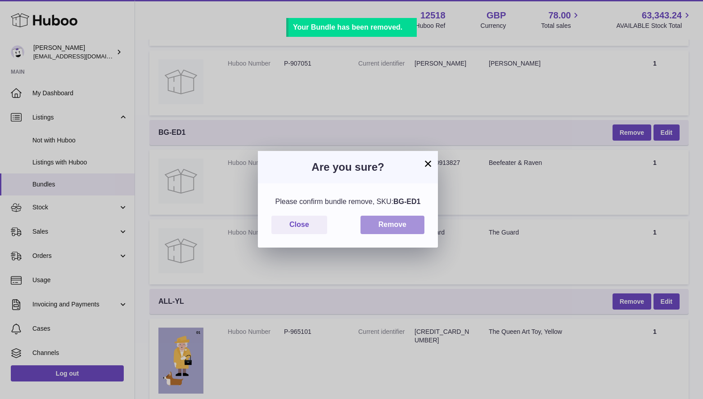
click at [414, 227] on button "Remove" at bounding box center [392, 225] width 64 height 18
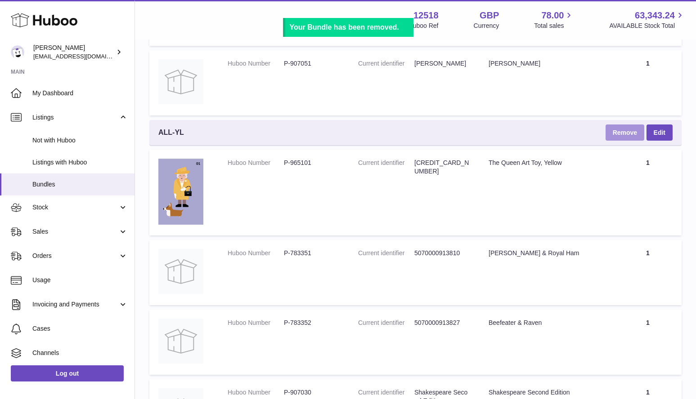
click at [630, 135] on button "Remove" at bounding box center [624, 133] width 39 height 16
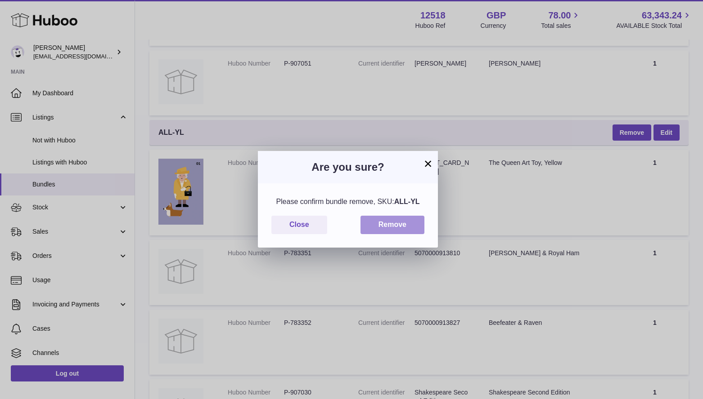
click at [414, 222] on button "Remove" at bounding box center [392, 225] width 64 height 18
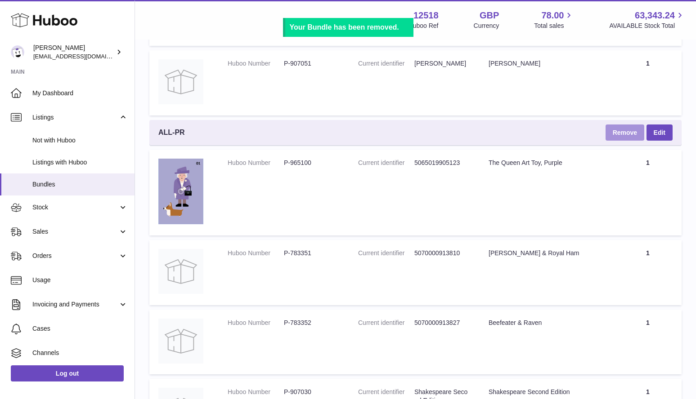
click at [626, 130] on button "Remove" at bounding box center [624, 133] width 39 height 16
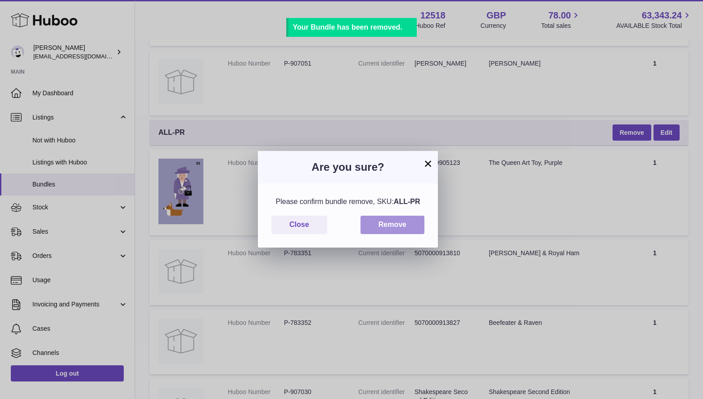
click at [404, 225] on button "Remove" at bounding box center [392, 225] width 64 height 18
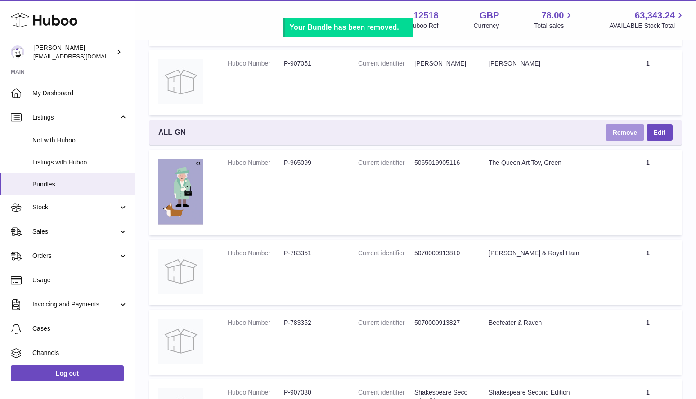
click at [621, 136] on button "Remove" at bounding box center [624, 133] width 39 height 16
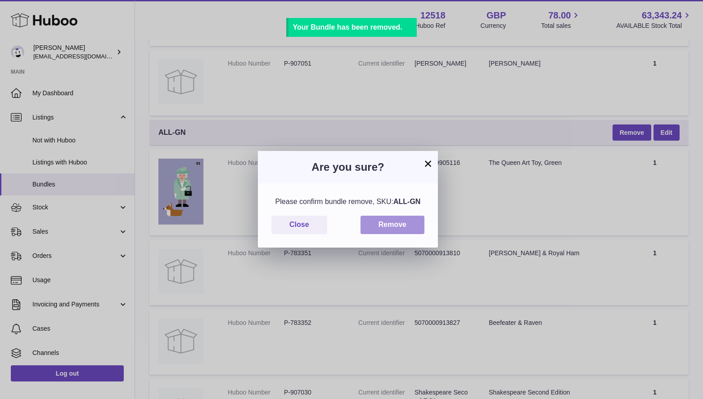
click at [412, 225] on button "Remove" at bounding box center [392, 225] width 64 height 18
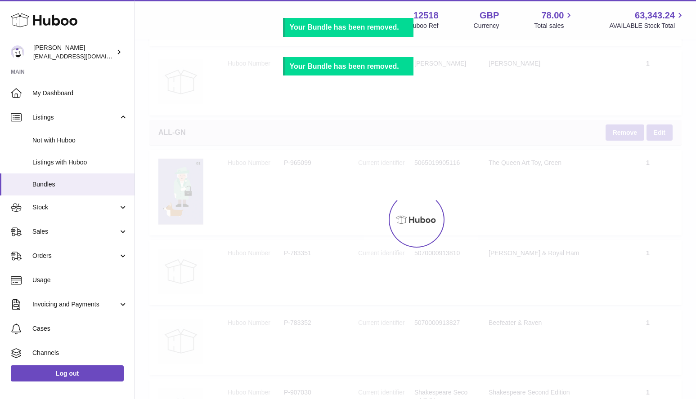
scroll to position [963, 0]
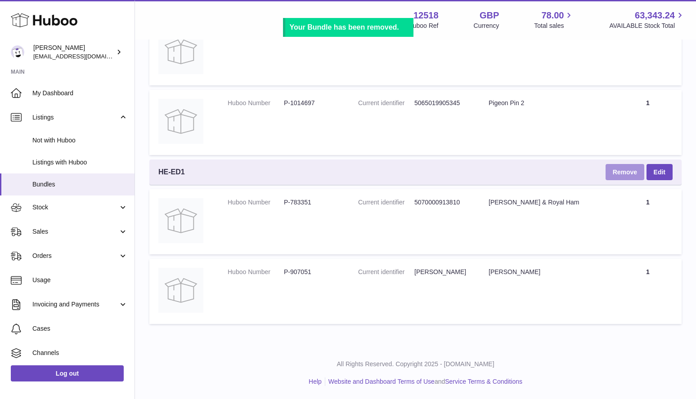
click at [621, 170] on button "Remove" at bounding box center [624, 172] width 39 height 16
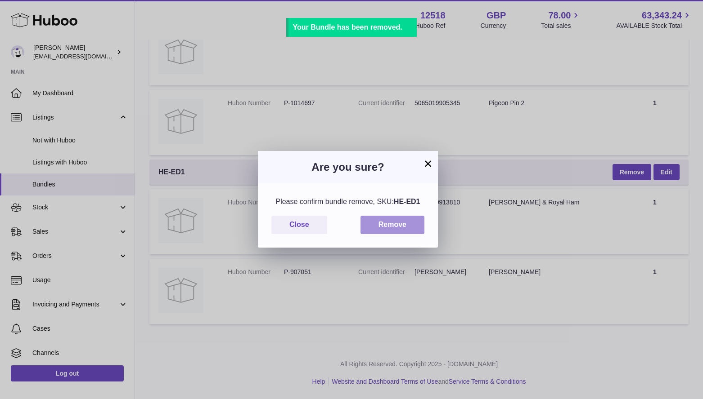
click at [405, 226] on button "Remove" at bounding box center [392, 225] width 64 height 18
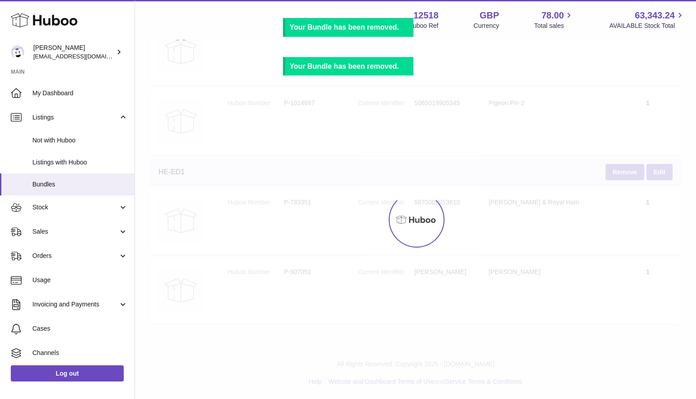
scroll to position [794, 0]
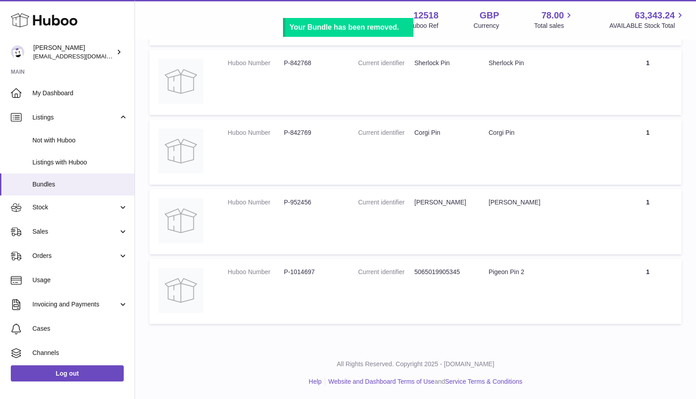
drag, startPoint x: 488, startPoint y: 311, endPoint x: 497, endPoint y: 313, distance: 8.3
click at [488, 310] on td "Title Pigeon Pin 2" at bounding box center [546, 291] width 134 height 65
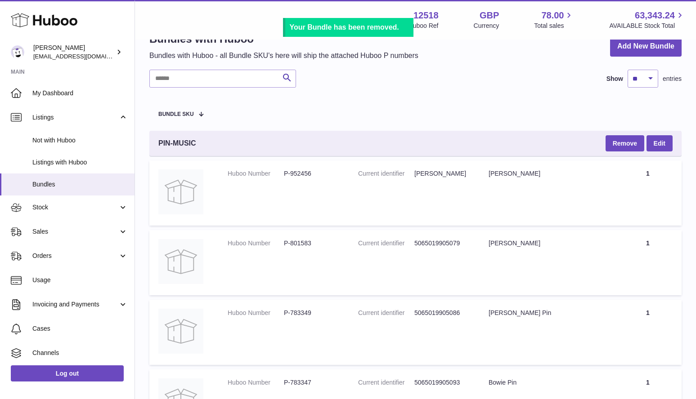
scroll to position [0, 0]
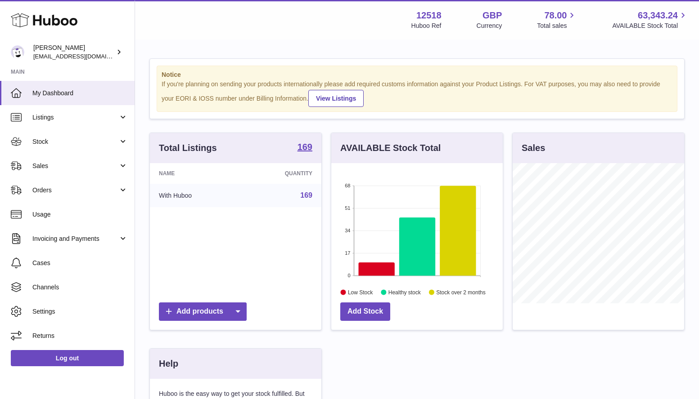
scroll to position [140, 171]
click at [42, 143] on span "Stock" at bounding box center [75, 142] width 86 height 9
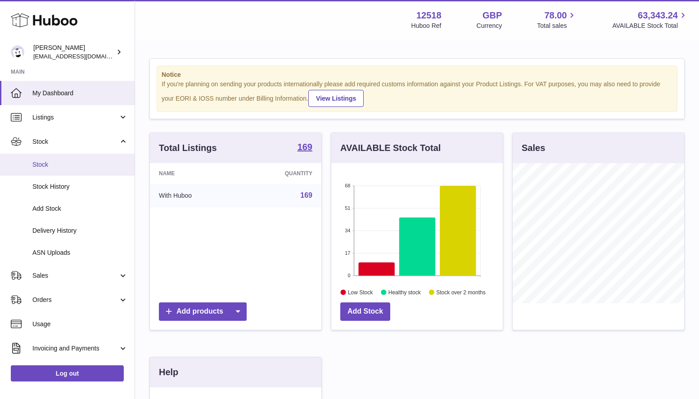
click at [44, 166] on span "Stock" at bounding box center [79, 165] width 95 height 9
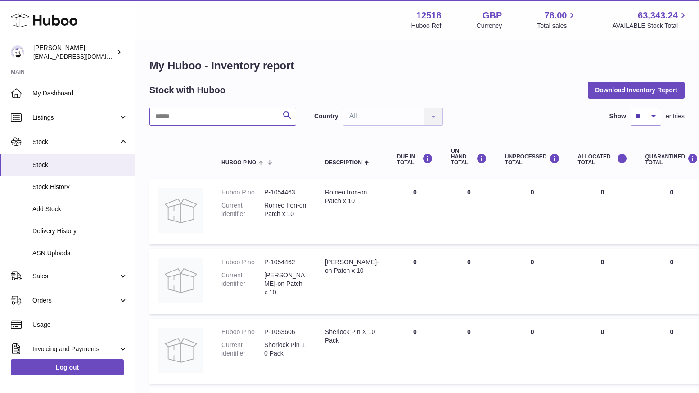
click at [240, 118] on input "text" at bounding box center [222, 116] width 147 height 18
type input "*****"
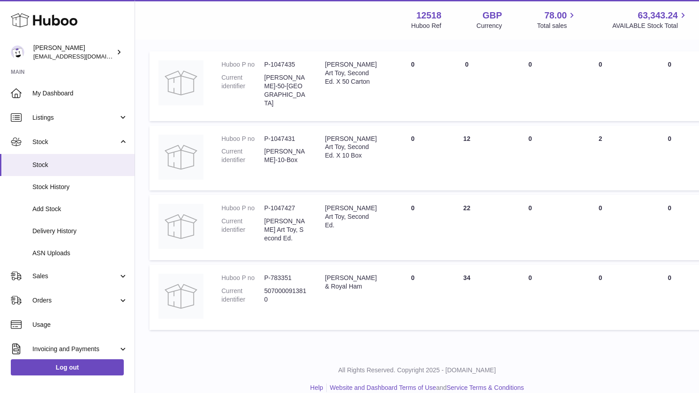
scroll to position [136, 0]
